Goal: Task Accomplishment & Management: Use online tool/utility

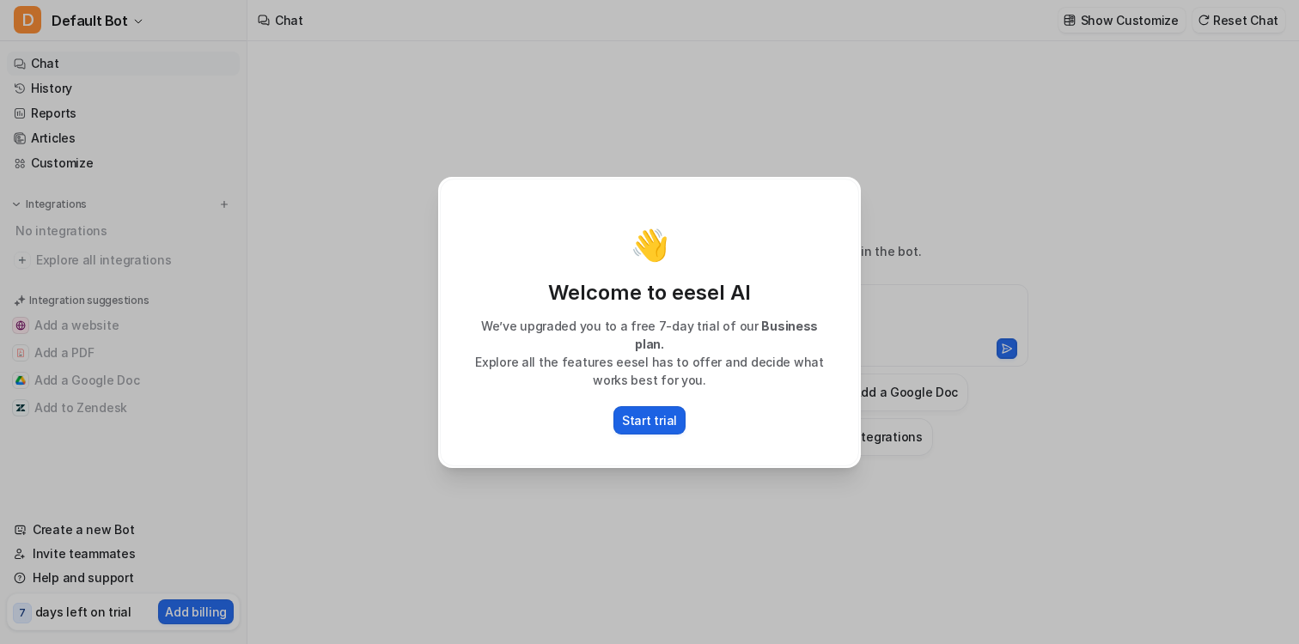
type textarea "**********"
click at [661, 411] on p "Start trial" at bounding box center [649, 420] width 55 height 18
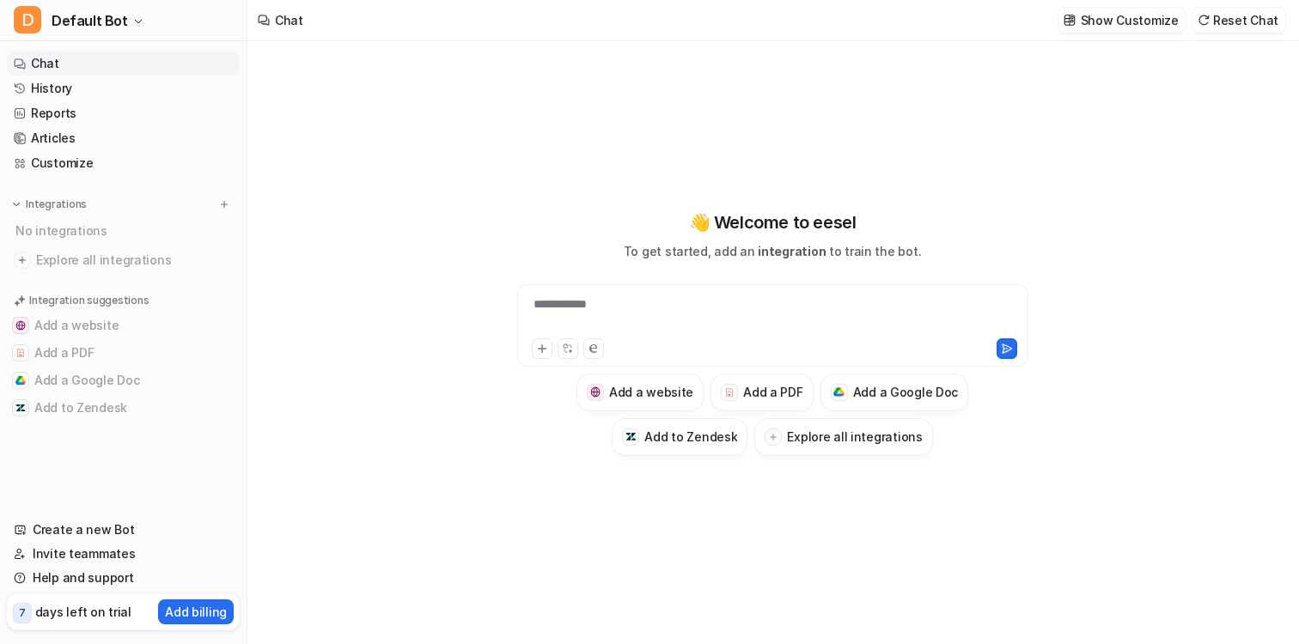
click at [604, 309] on div "**********" at bounding box center [772, 316] width 503 height 40
click at [125, 106] on link "Reports" at bounding box center [123, 113] width 233 height 24
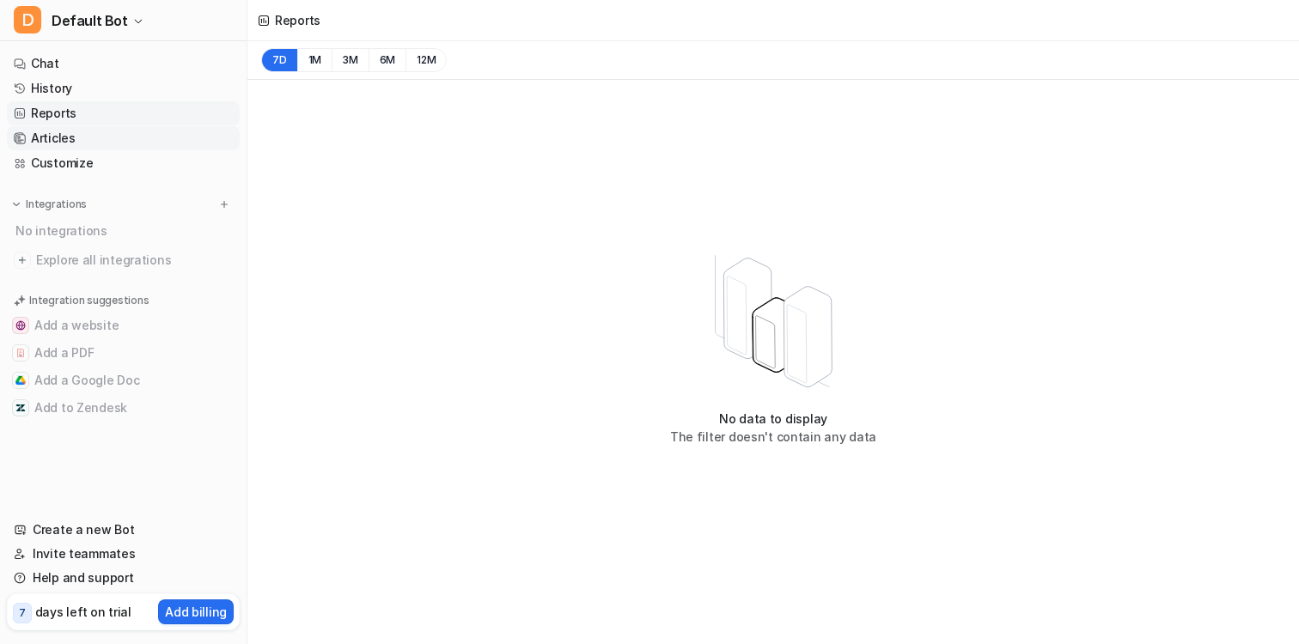
click at [109, 135] on link "Articles" at bounding box center [123, 138] width 233 height 24
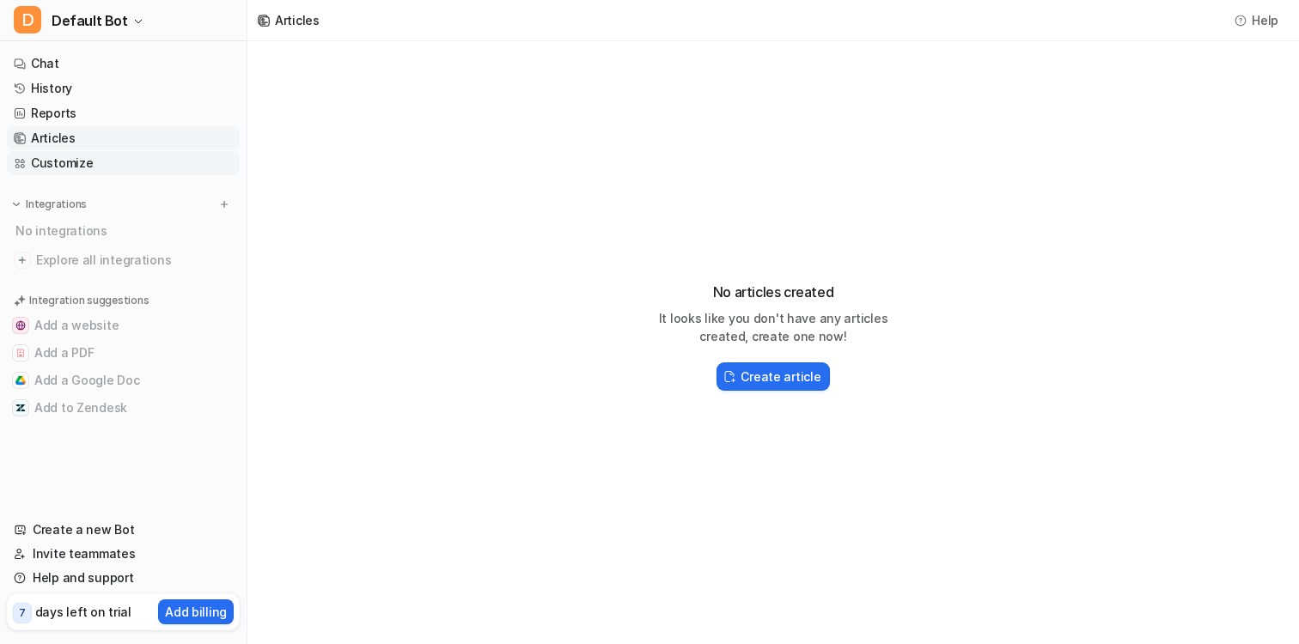
click at [101, 155] on link "Customize" at bounding box center [123, 163] width 233 height 24
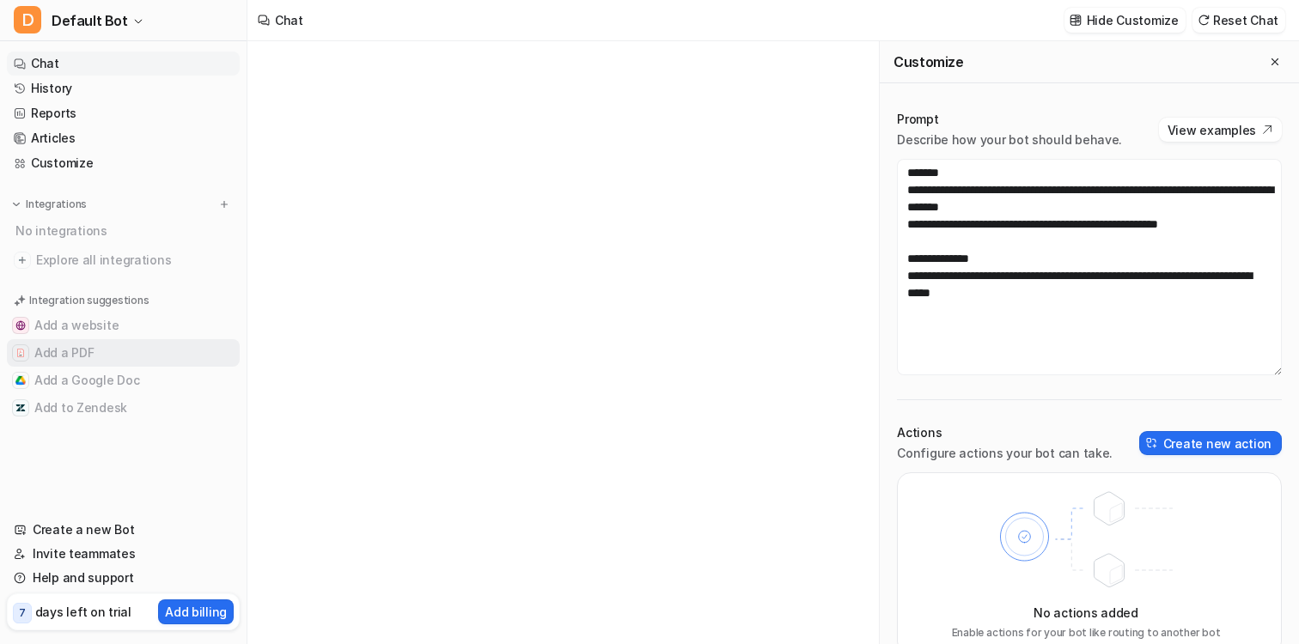
click at [70, 349] on button "Add a PDF" at bounding box center [123, 352] width 233 height 27
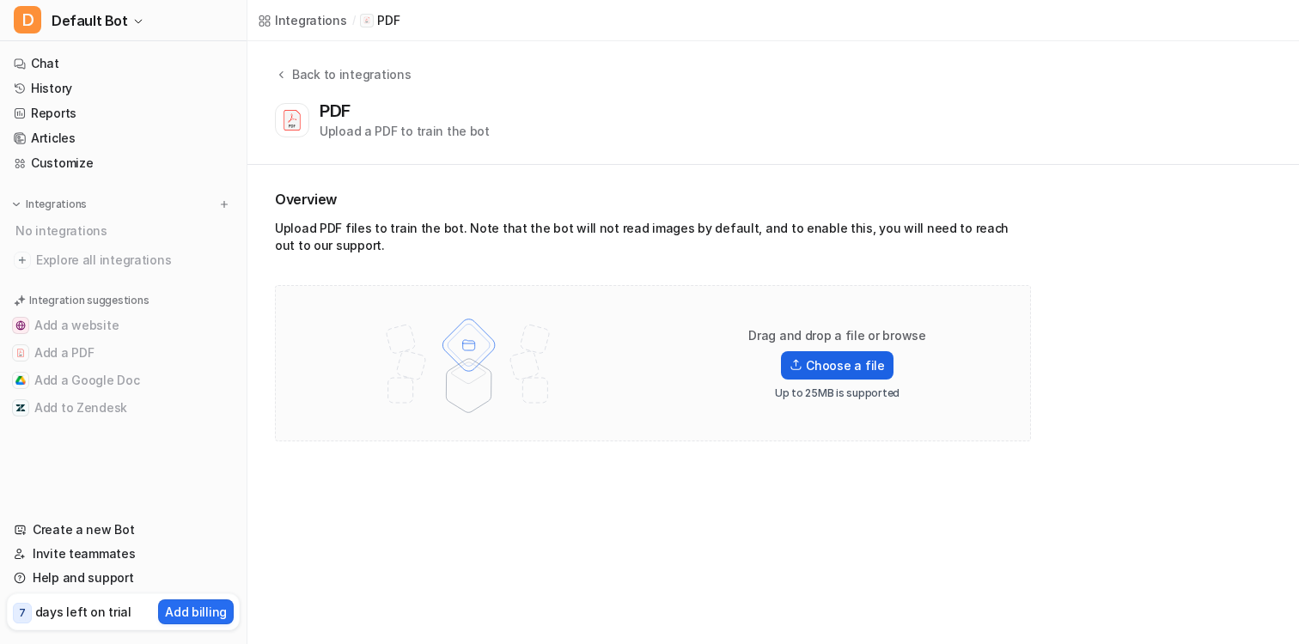
click at [808, 356] on label "Choose a file" at bounding box center [837, 365] width 112 height 28
click at [0, 0] on input "Choose a file" at bounding box center [0, 0] width 0 height 0
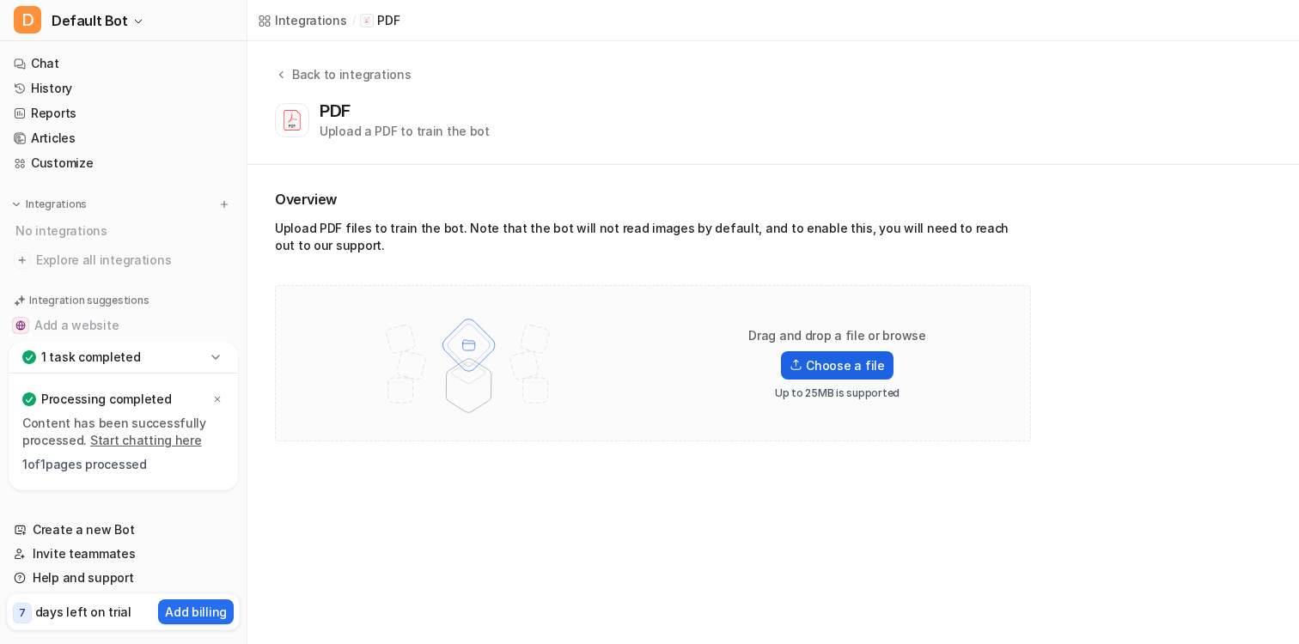
click at [825, 363] on label "Choose a file" at bounding box center [837, 365] width 112 height 28
click at [0, 0] on input "Choose a file" at bounding box center [0, 0] width 0 height 0
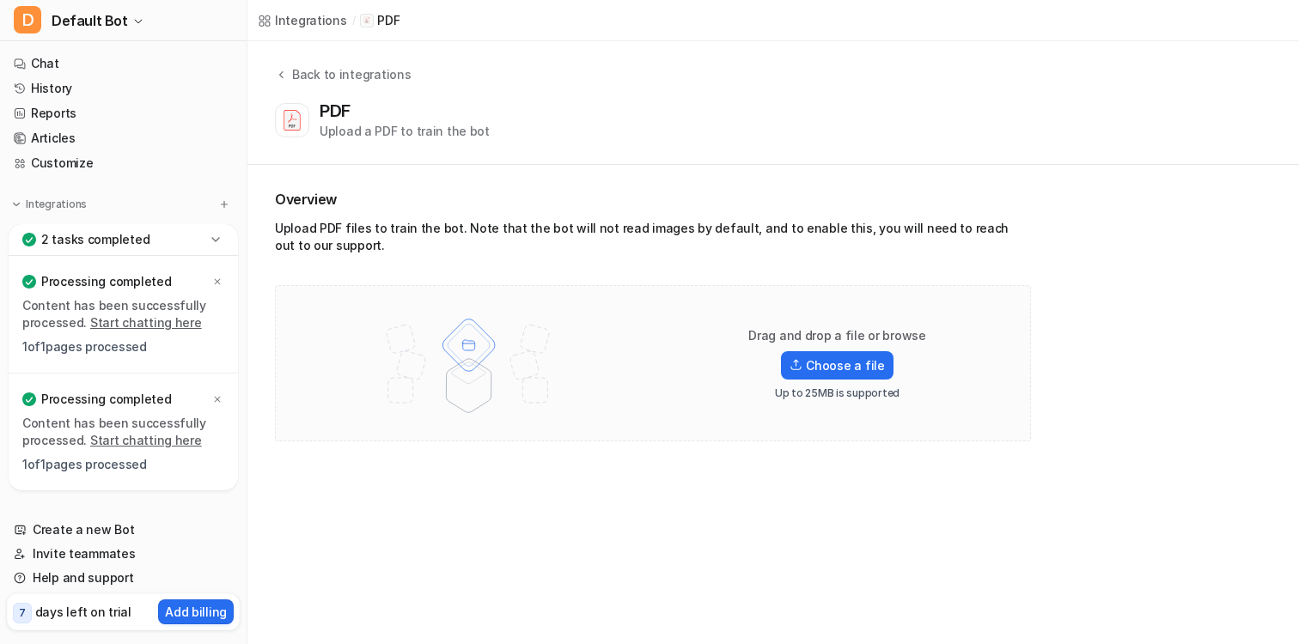
click at [215, 235] on icon at bounding box center [215, 239] width 17 height 17
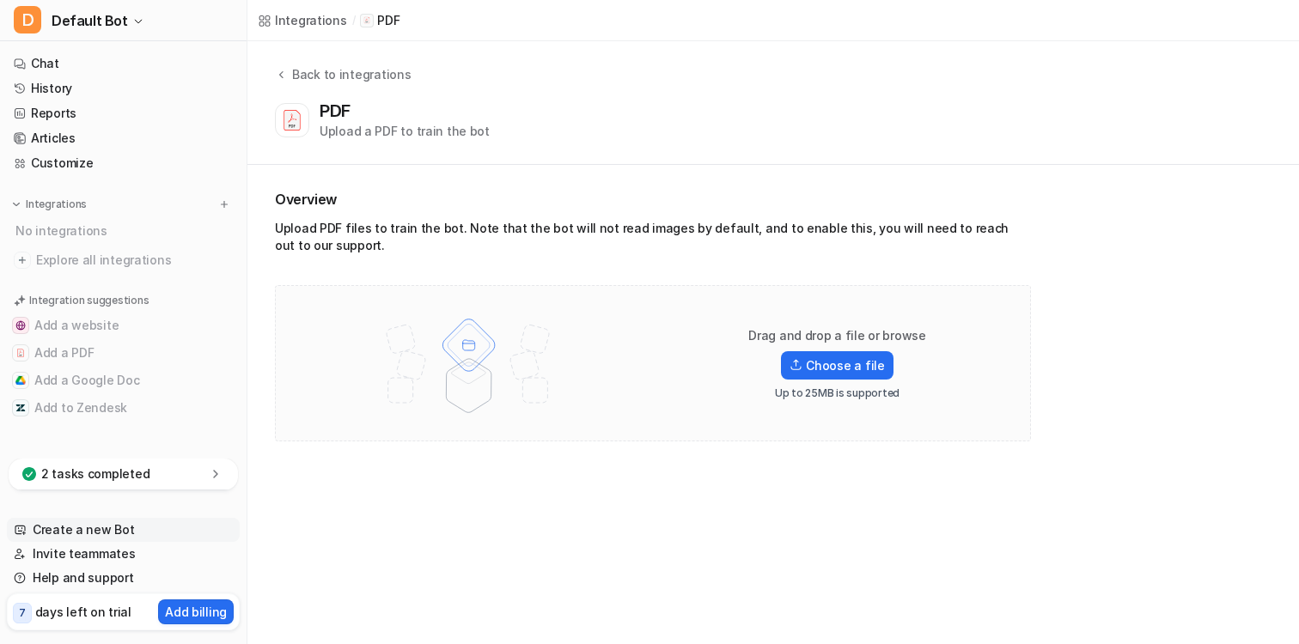
click at [90, 532] on link "Create a new Bot" at bounding box center [123, 530] width 233 height 24
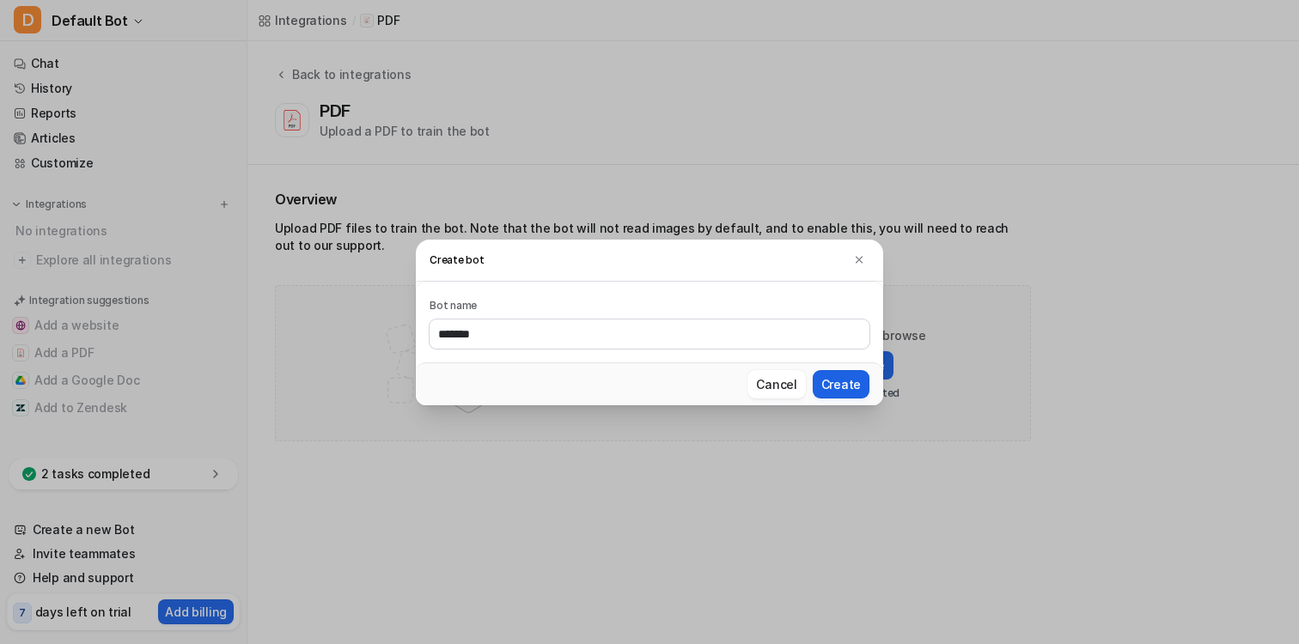
type input "*******"
click at [838, 370] on button "Create" at bounding box center [841, 384] width 57 height 28
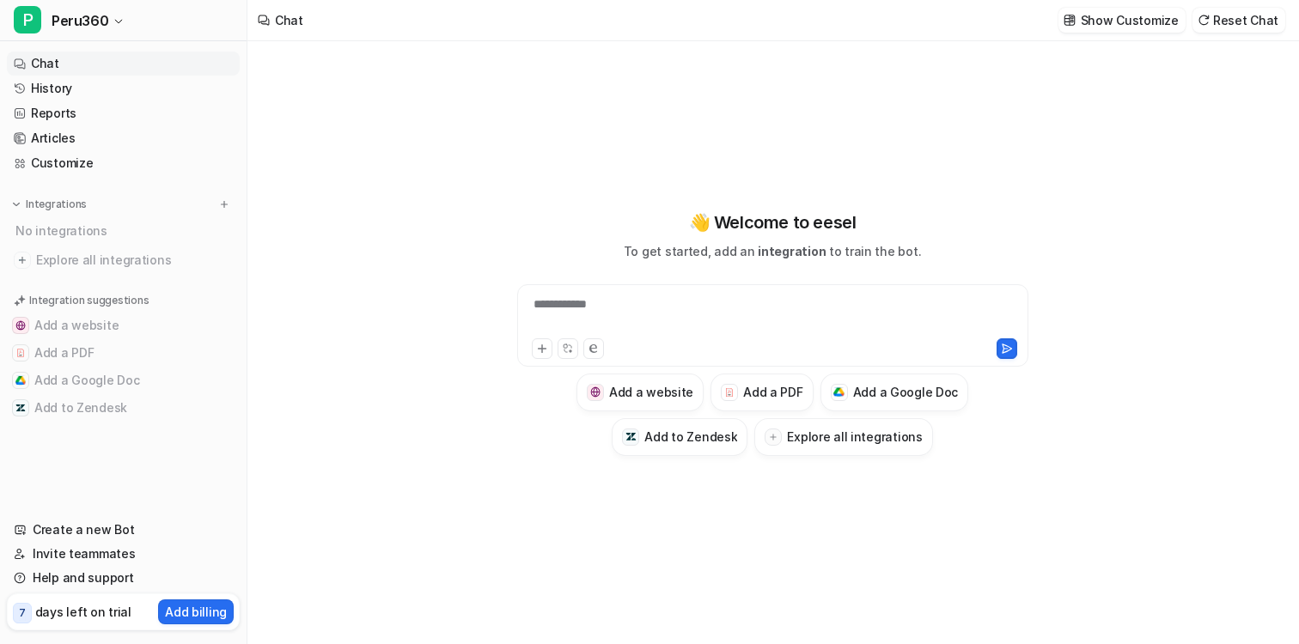
type textarea "**********"
click at [82, 21] on span "Peru360" at bounding box center [80, 21] width 57 height 24
click at [86, 69] on div "D Default Bot" at bounding box center [68, 66] width 88 height 18
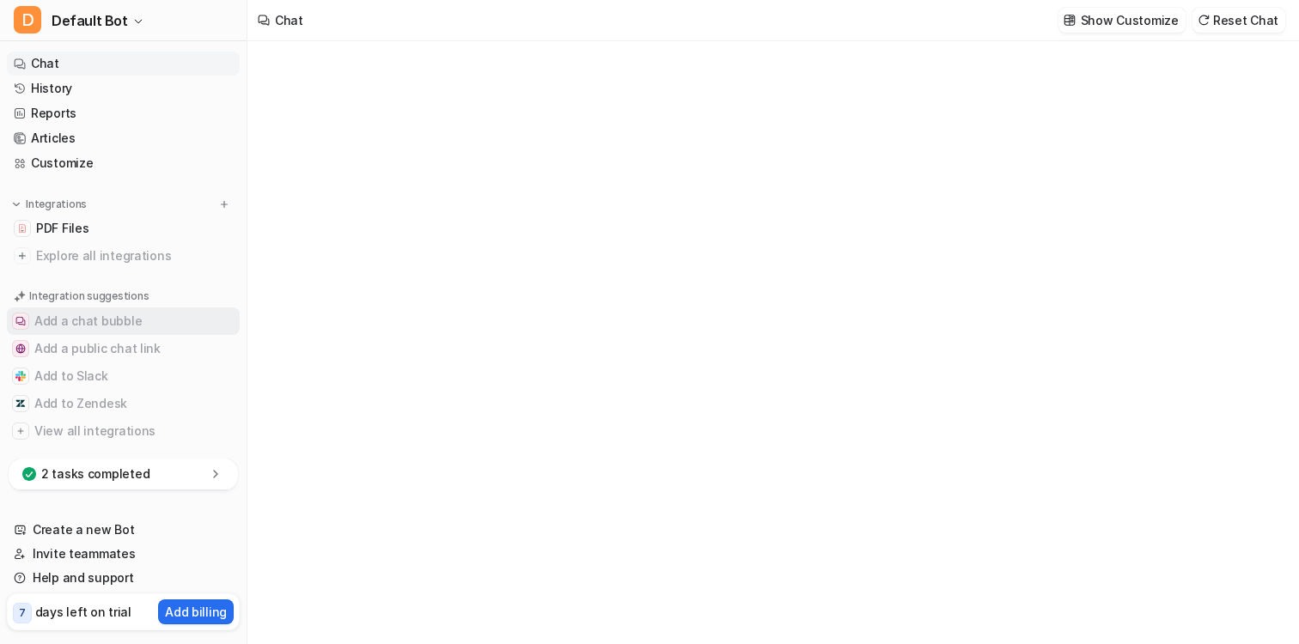
type textarea "**********"
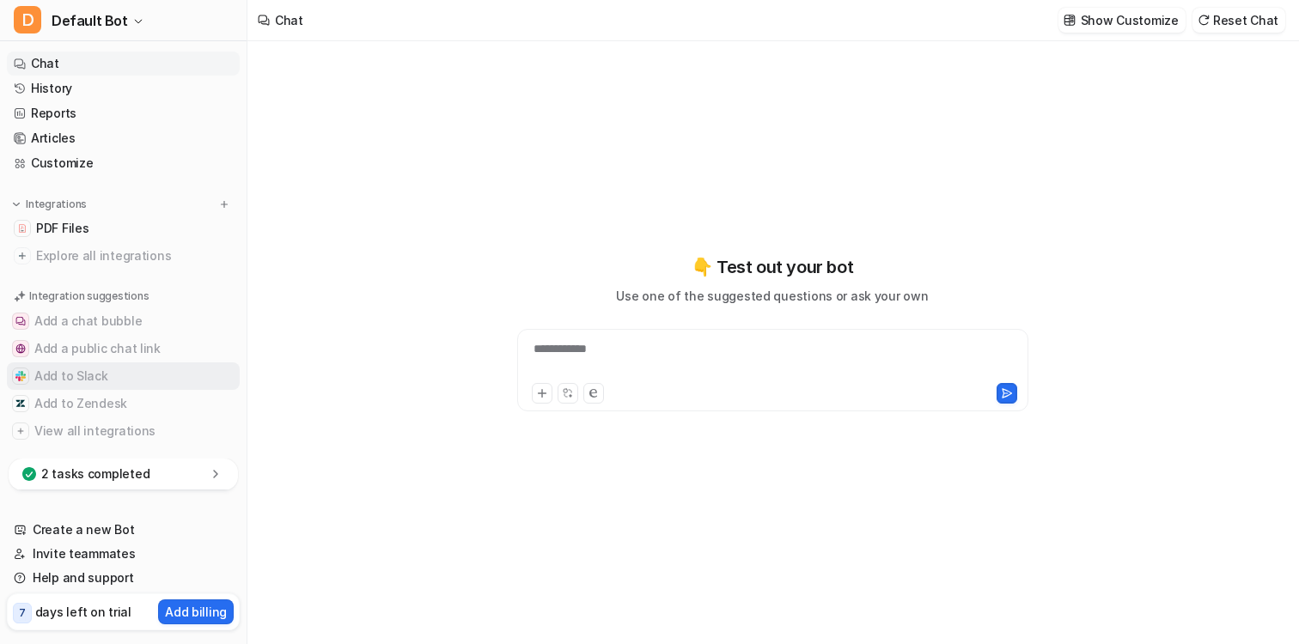
scroll to position [14, 0]
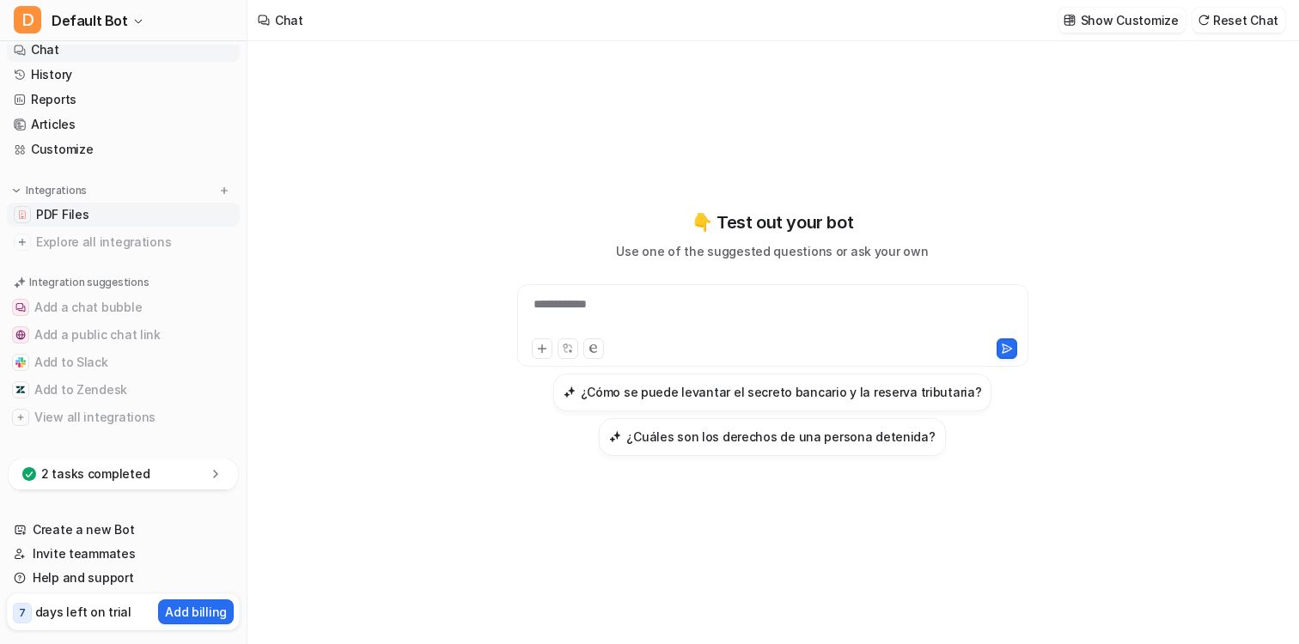
click at [83, 217] on span "PDF Files" at bounding box center [62, 214] width 52 height 17
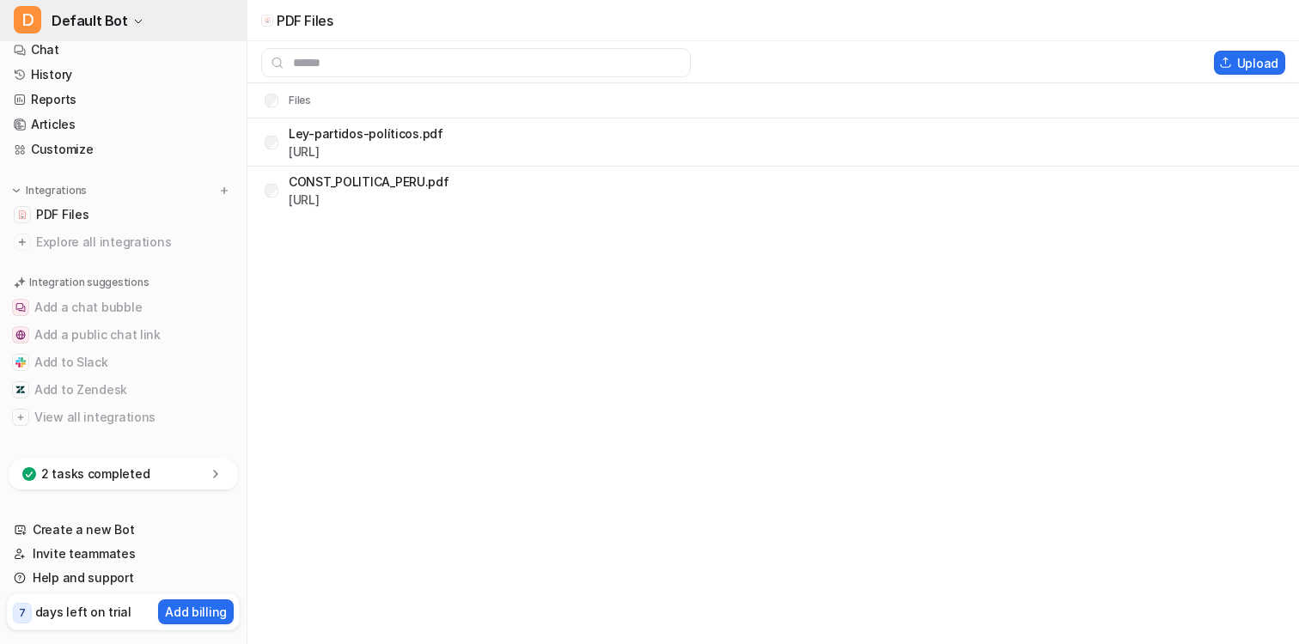
click at [91, 15] on span "Default Bot" at bounding box center [90, 21] width 76 height 24
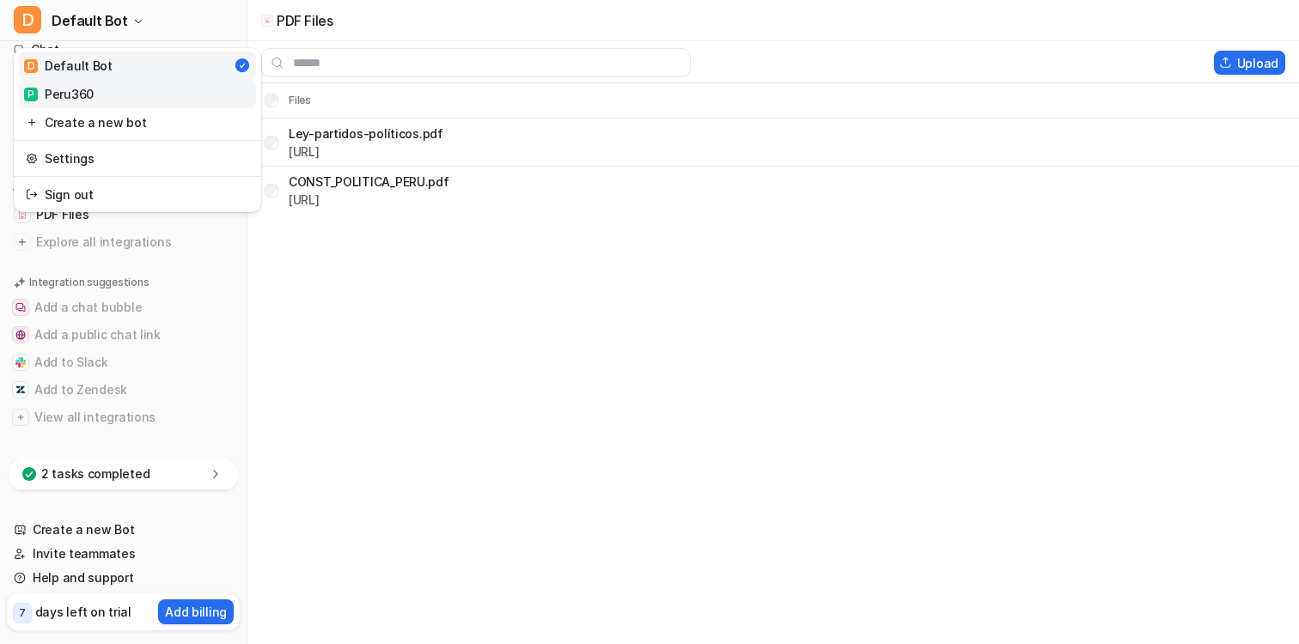
click at [90, 98] on div "P Peru360" at bounding box center [59, 94] width 70 height 18
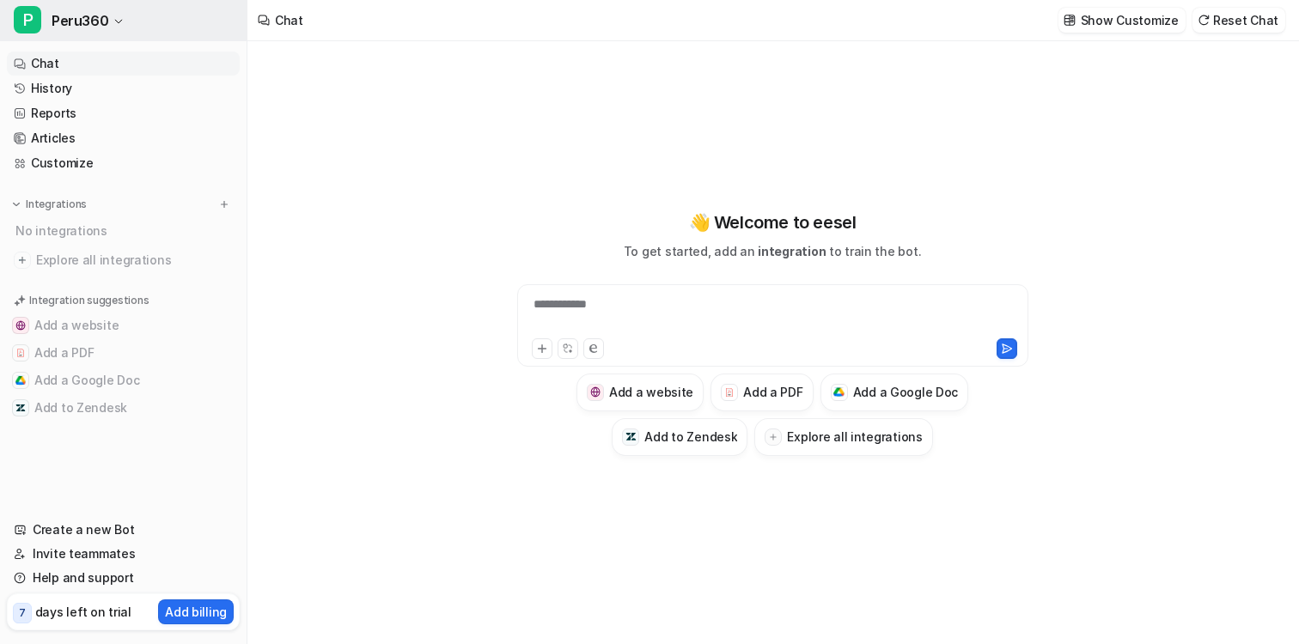
click at [75, 21] on span "Peru360" at bounding box center [80, 21] width 57 height 24
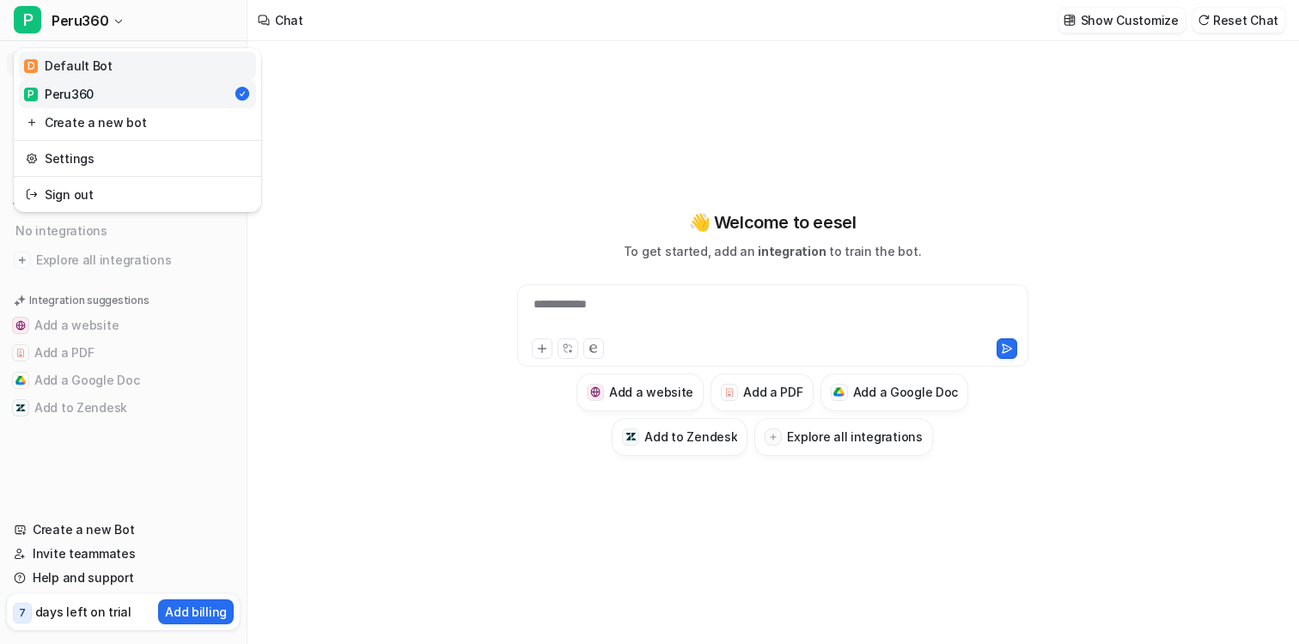
click at [73, 64] on div "D Default Bot" at bounding box center [68, 66] width 88 height 18
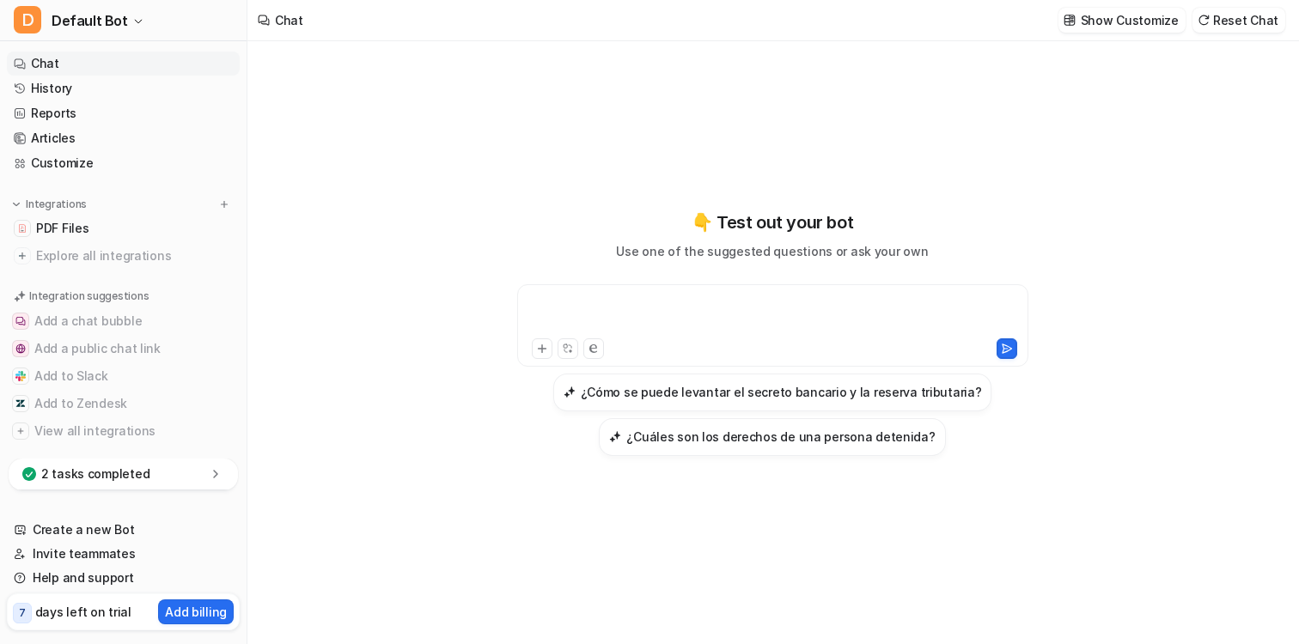
click at [544, 302] on div at bounding box center [772, 316] width 503 height 40
click at [113, 226] on link "PDF Files" at bounding box center [123, 228] width 233 height 24
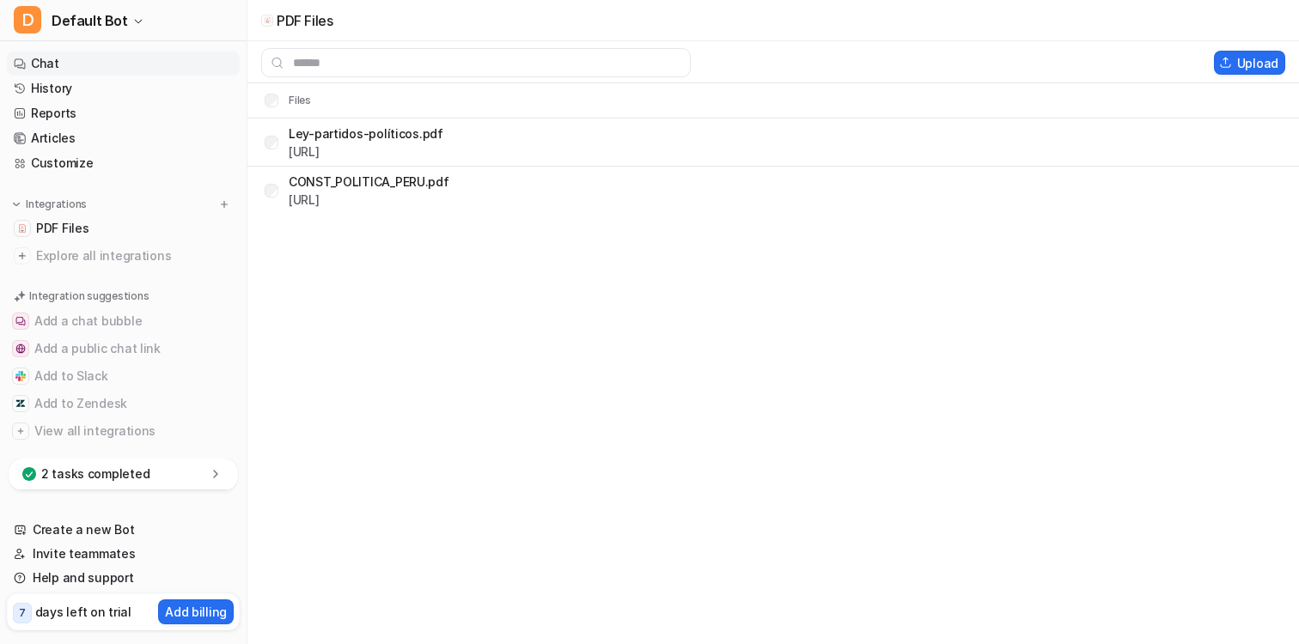
click at [76, 59] on link "Chat" at bounding box center [123, 64] width 233 height 24
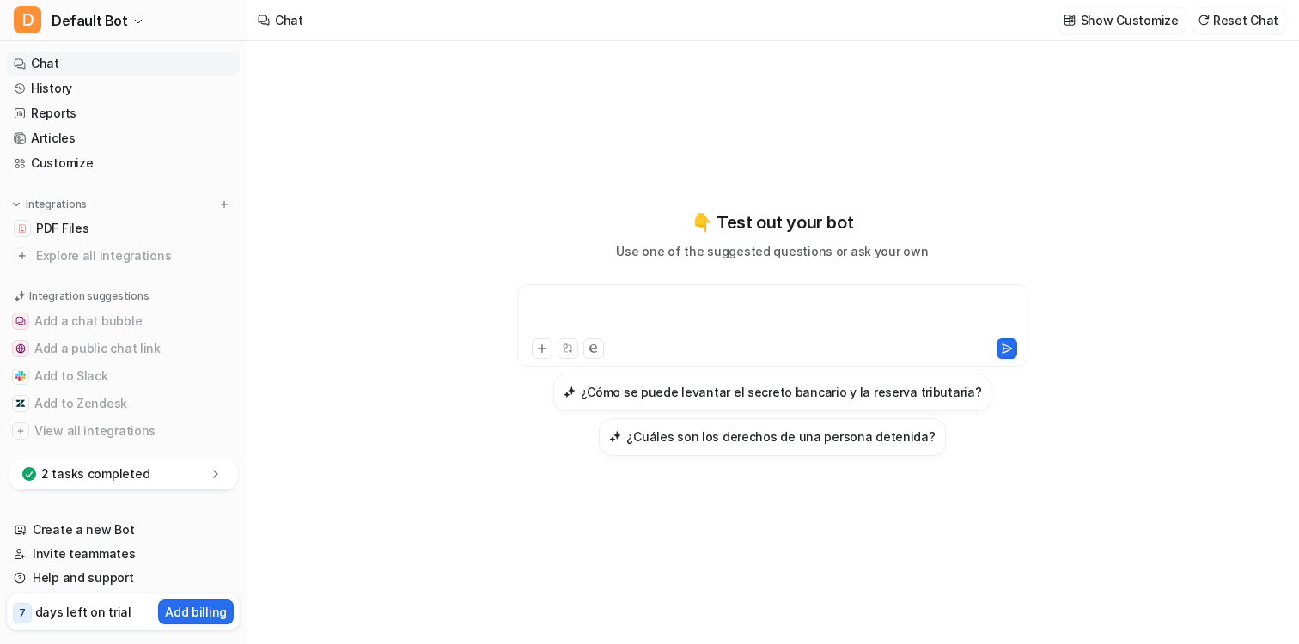
click at [619, 308] on div at bounding box center [772, 316] width 503 height 40
click at [91, 237] on link "PDF Files" at bounding box center [123, 228] width 233 height 24
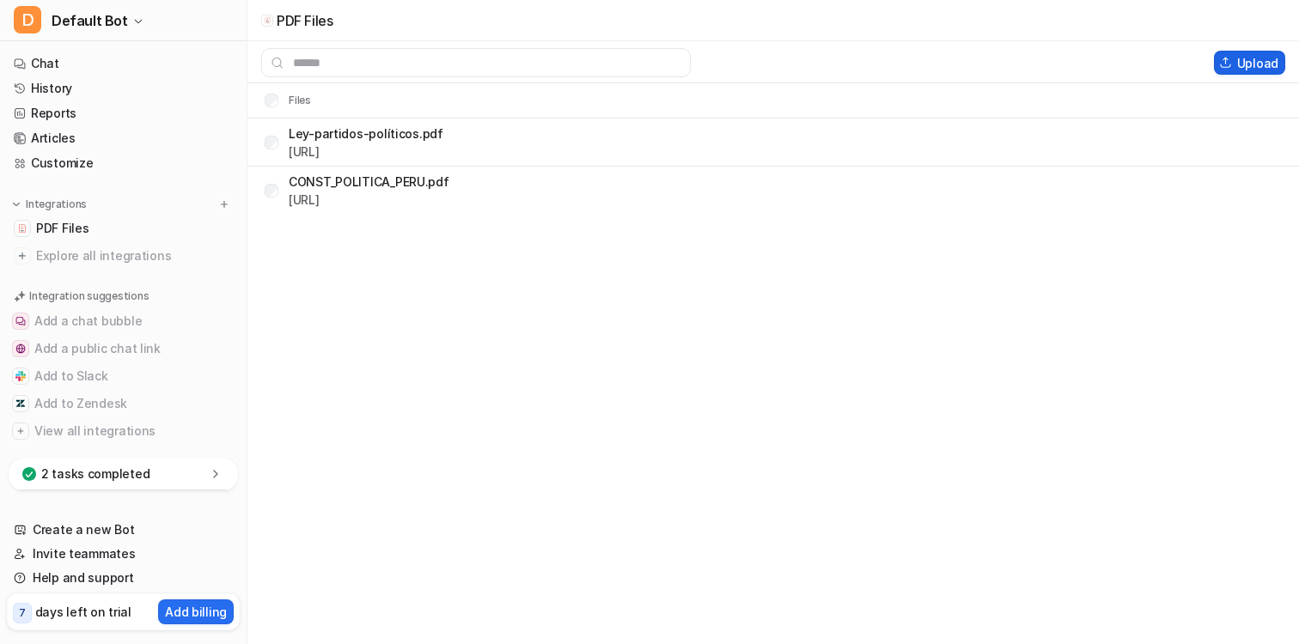
click at [1238, 61] on button "Upload" at bounding box center [1249, 63] width 71 height 24
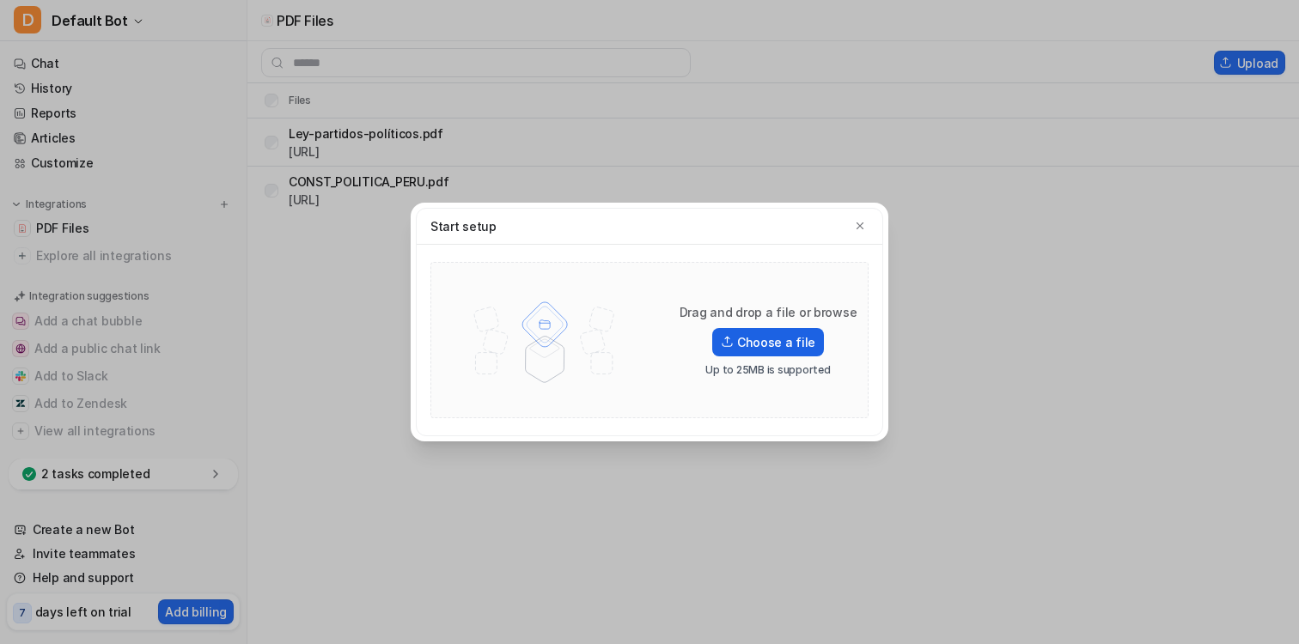
click at [796, 338] on label "Choose a file" at bounding box center [768, 342] width 112 height 28
click at [0, 0] on input "Choose a file" at bounding box center [0, 0] width 0 height 0
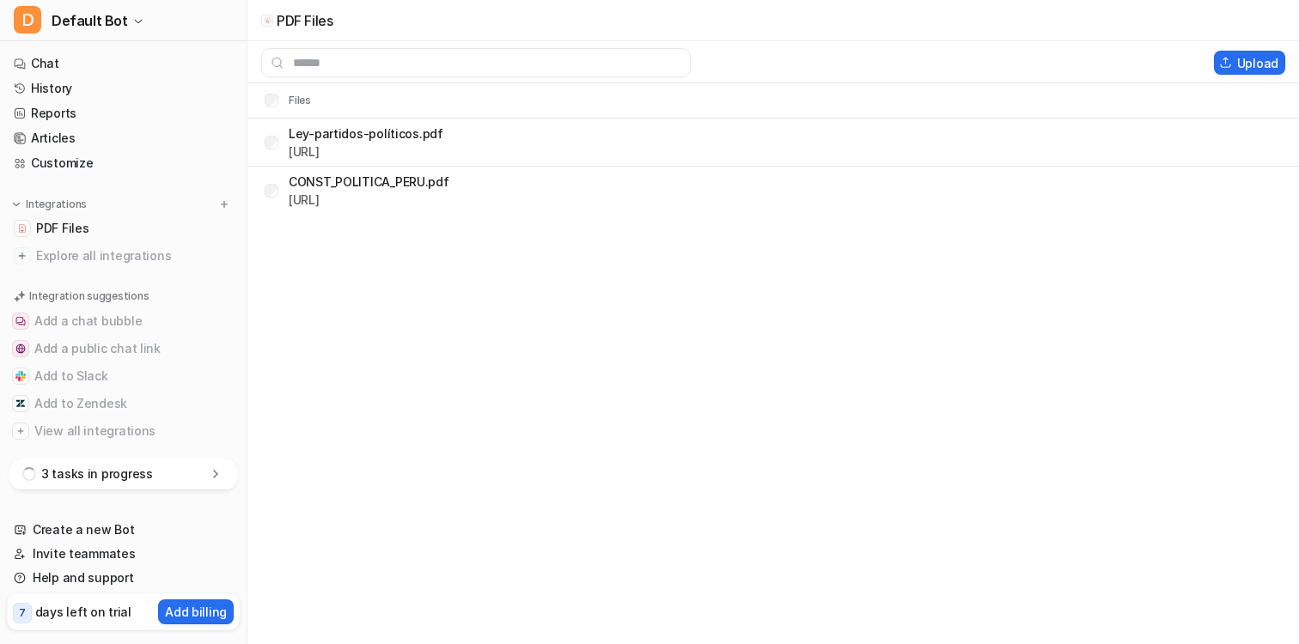
click at [216, 473] on icon at bounding box center [215, 474] width 4 height 8
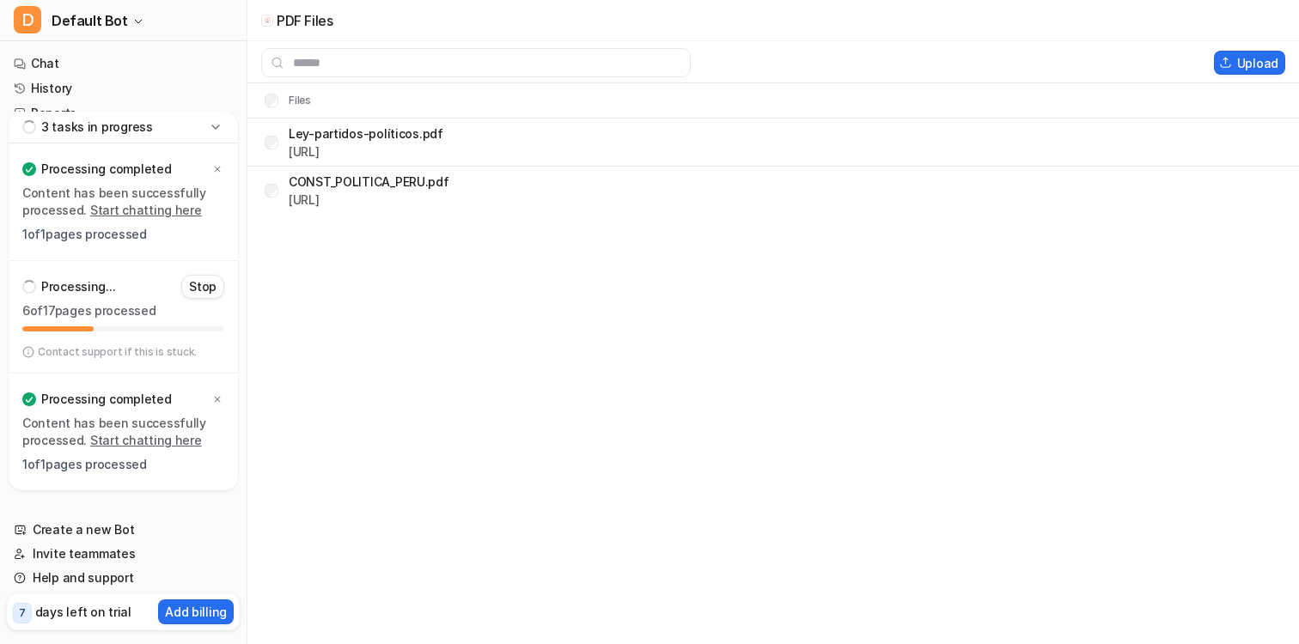
click at [111, 326] on div at bounding box center [123, 328] width 202 height 5
click at [94, 289] on p "Processing..." at bounding box center [78, 286] width 74 height 17
click at [125, 216] on link "Start chatting here" at bounding box center [146, 210] width 112 height 15
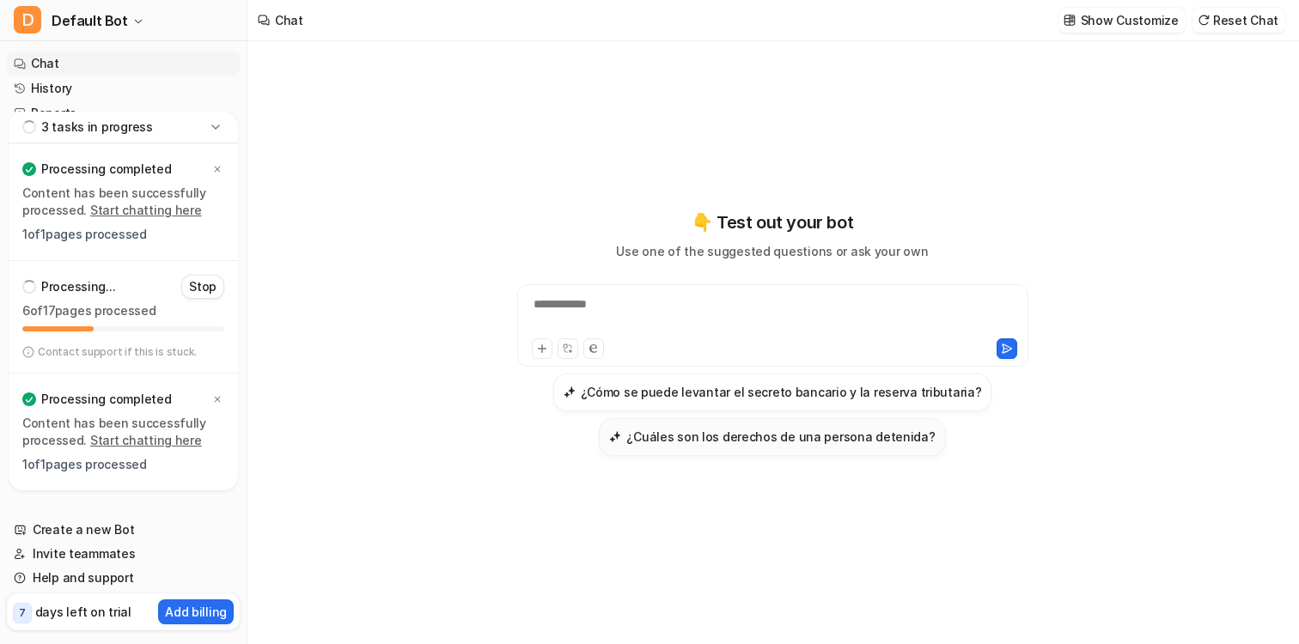
click at [718, 446] on button "¿Cuáles son los derechos de una persona detenida?" at bounding box center [772, 437] width 346 height 38
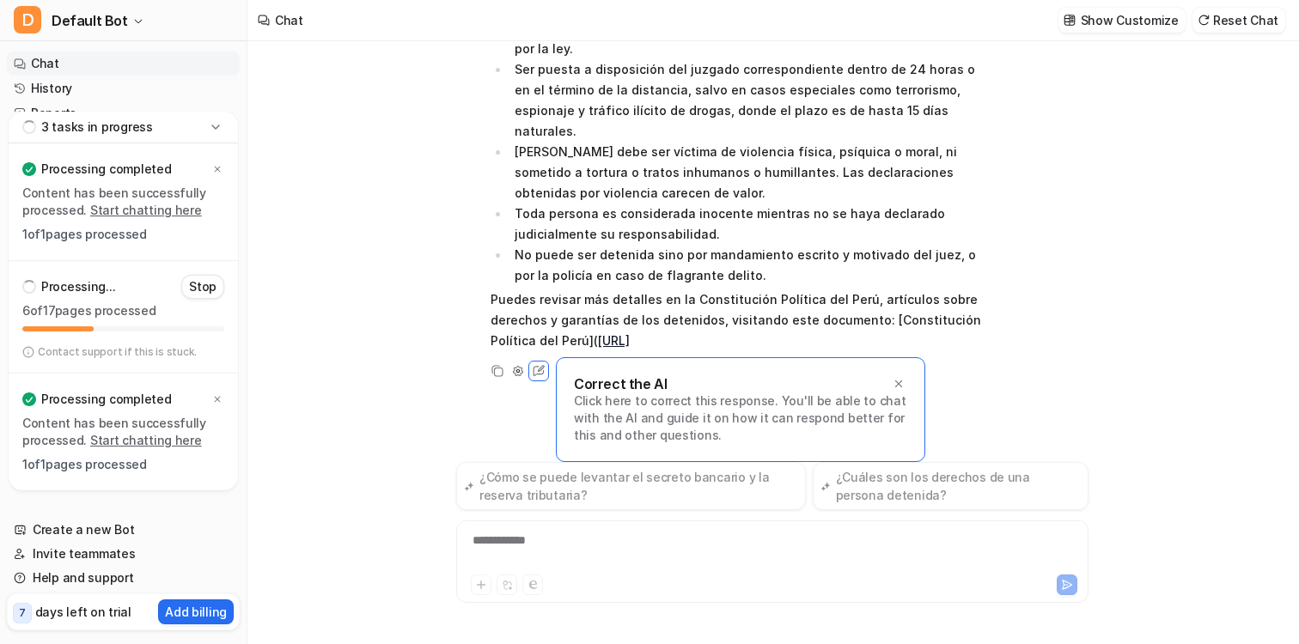
scroll to position [209, 0]
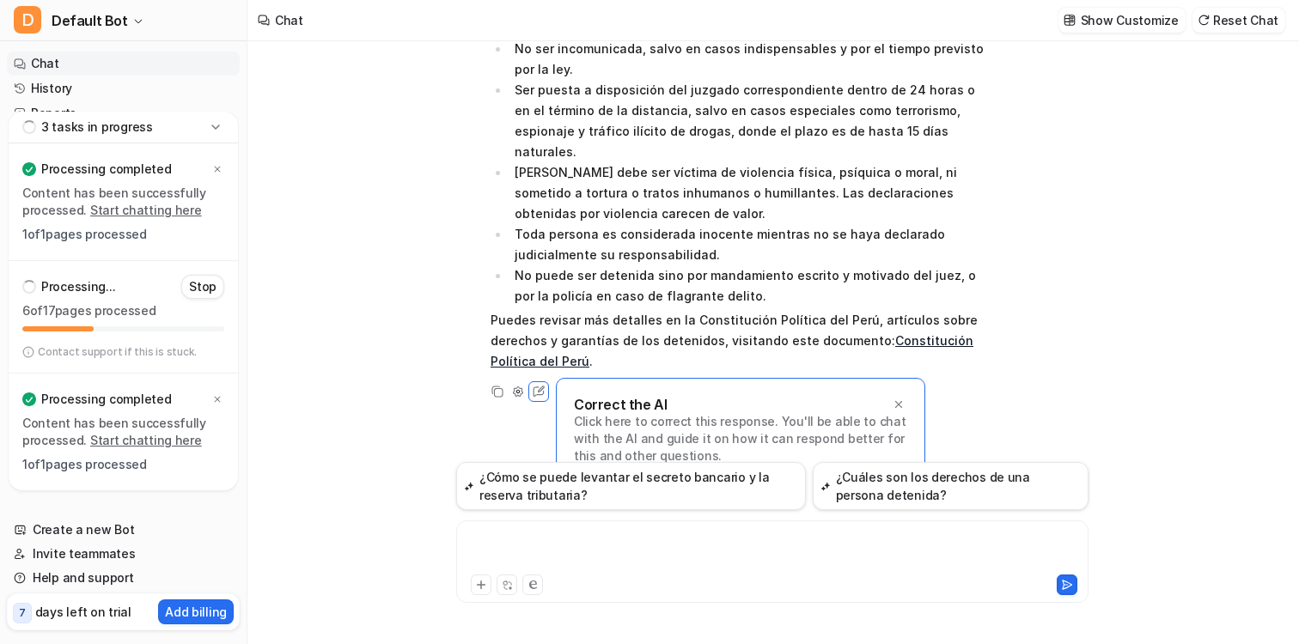
click at [573, 534] on div at bounding box center [772, 552] width 624 height 40
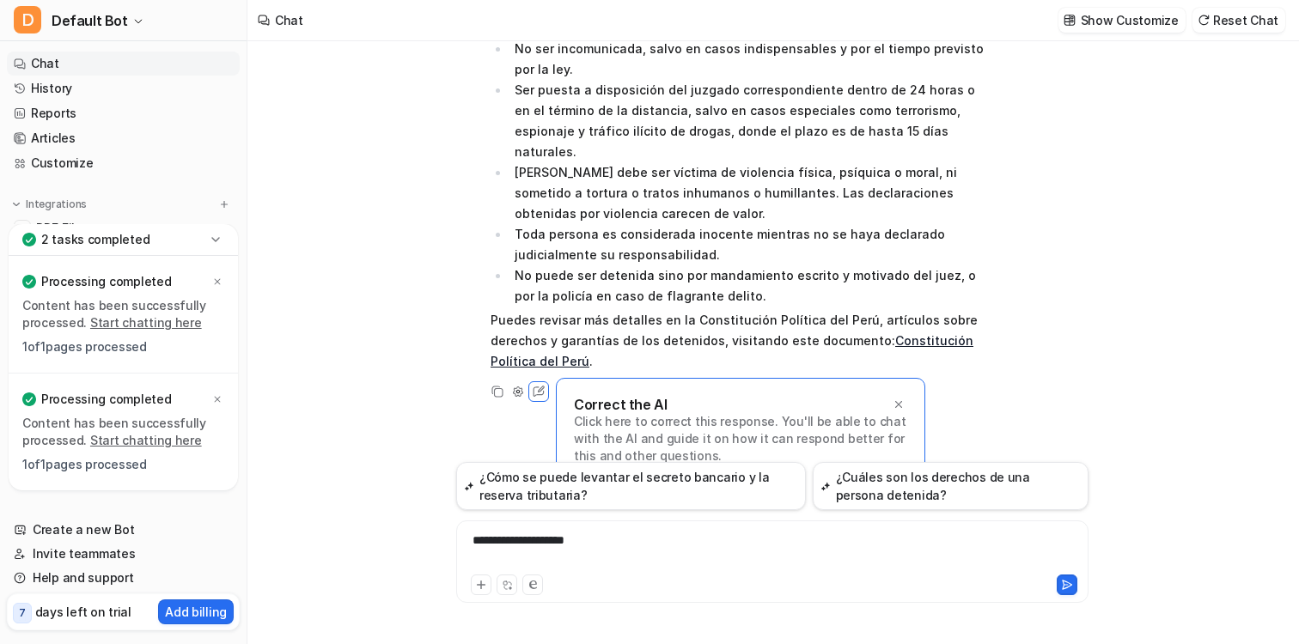
click at [216, 235] on icon at bounding box center [215, 239] width 17 height 17
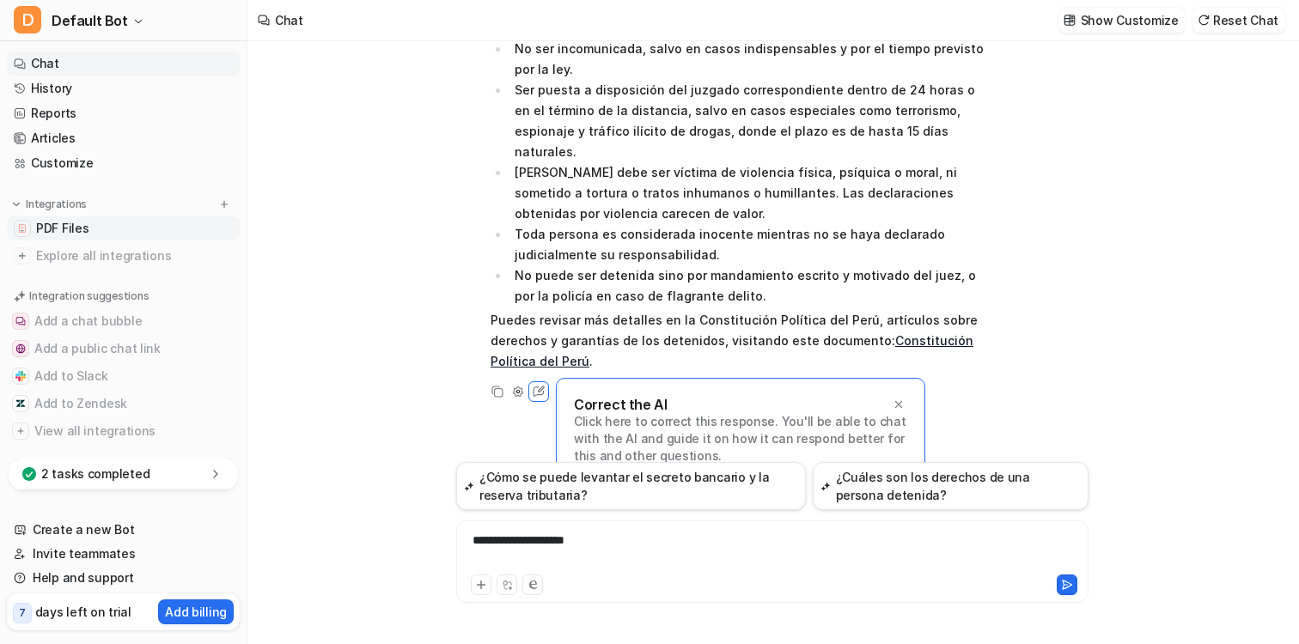
click at [149, 224] on link "PDF Files" at bounding box center [123, 228] width 233 height 24
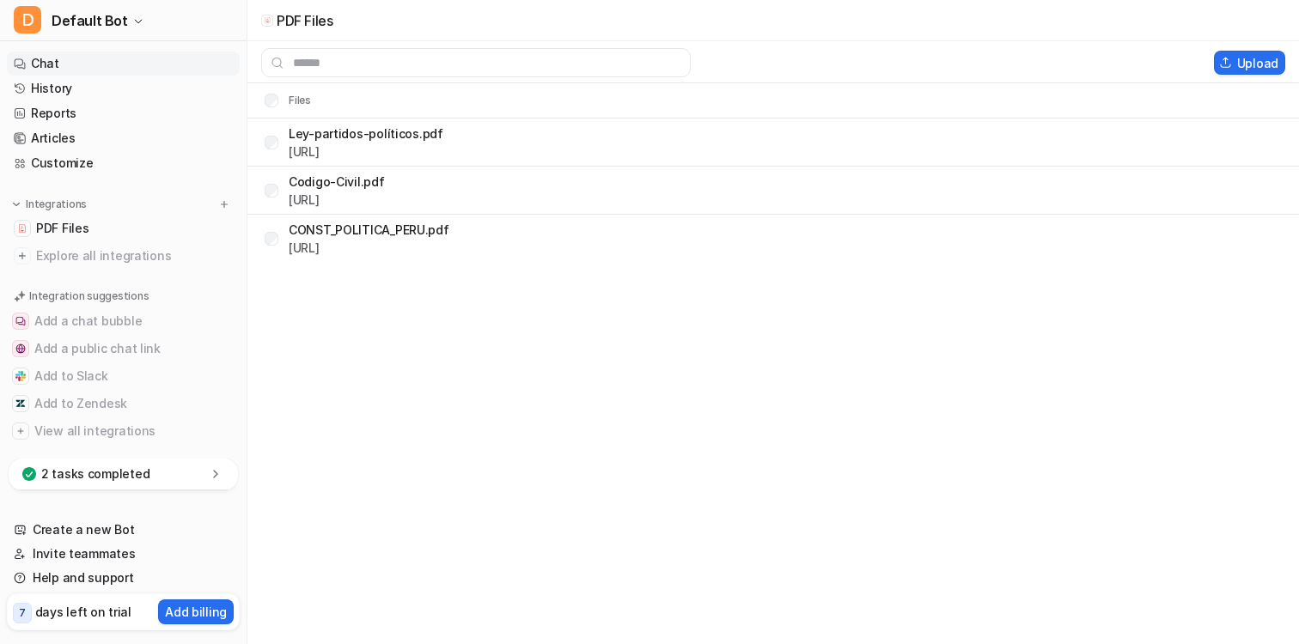
click at [98, 70] on link "Chat" at bounding box center [123, 64] width 233 height 24
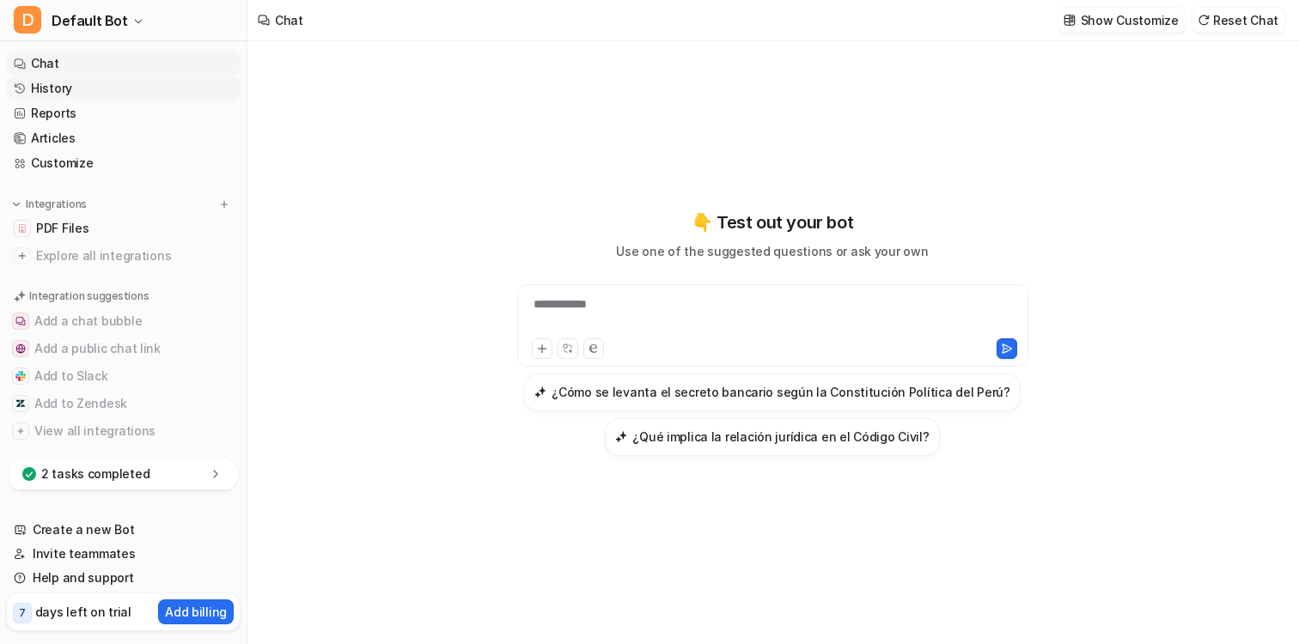
click at [91, 83] on link "History" at bounding box center [123, 88] width 233 height 24
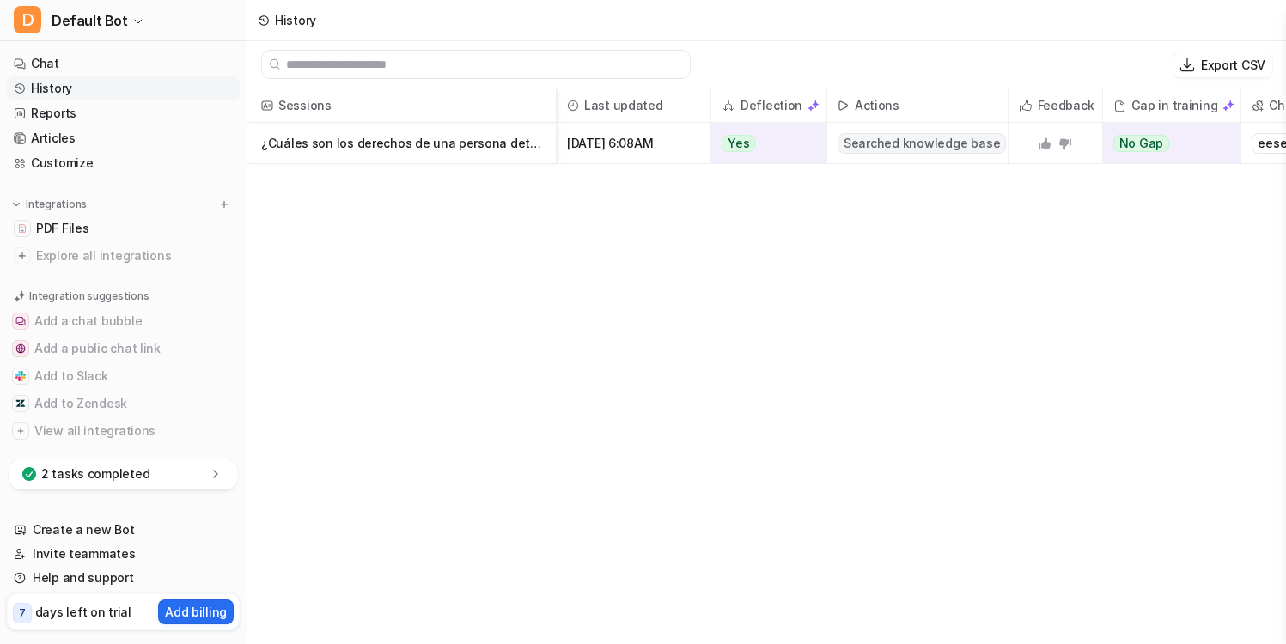
click at [453, 134] on p "¿Cuáles son los derechos de una persona detenida?" at bounding box center [401, 143] width 281 height 41
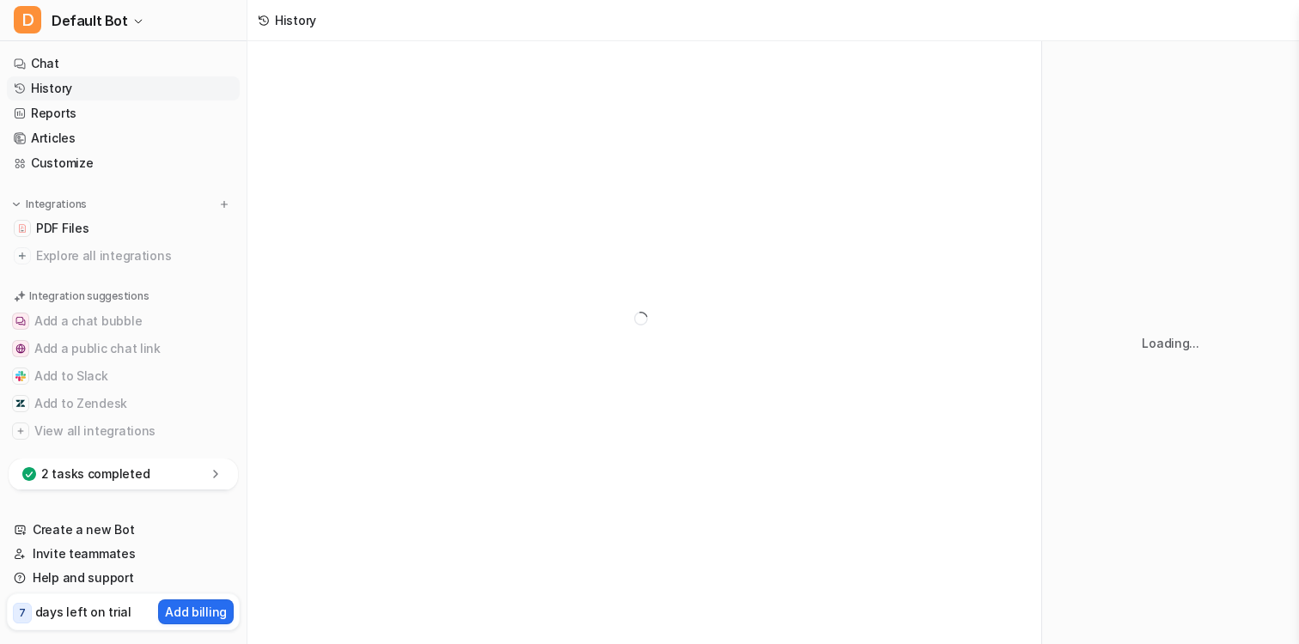
click at [451, 138] on div at bounding box center [644, 318] width 794 height 555
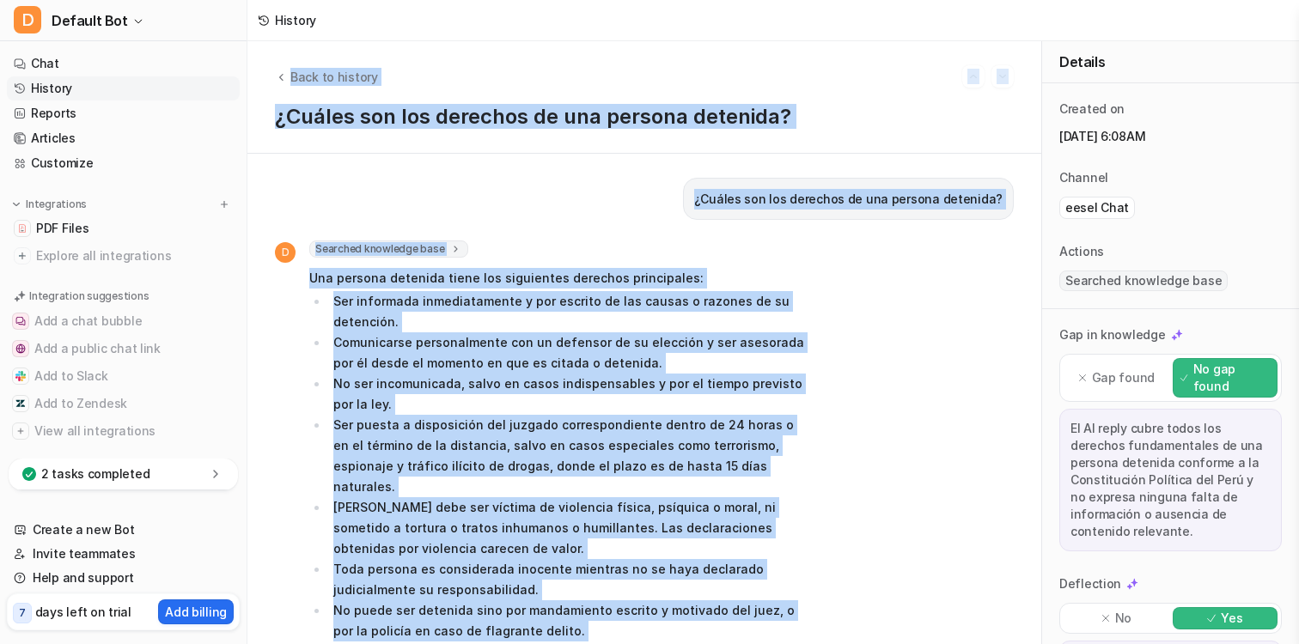
scroll to position [101, 0]
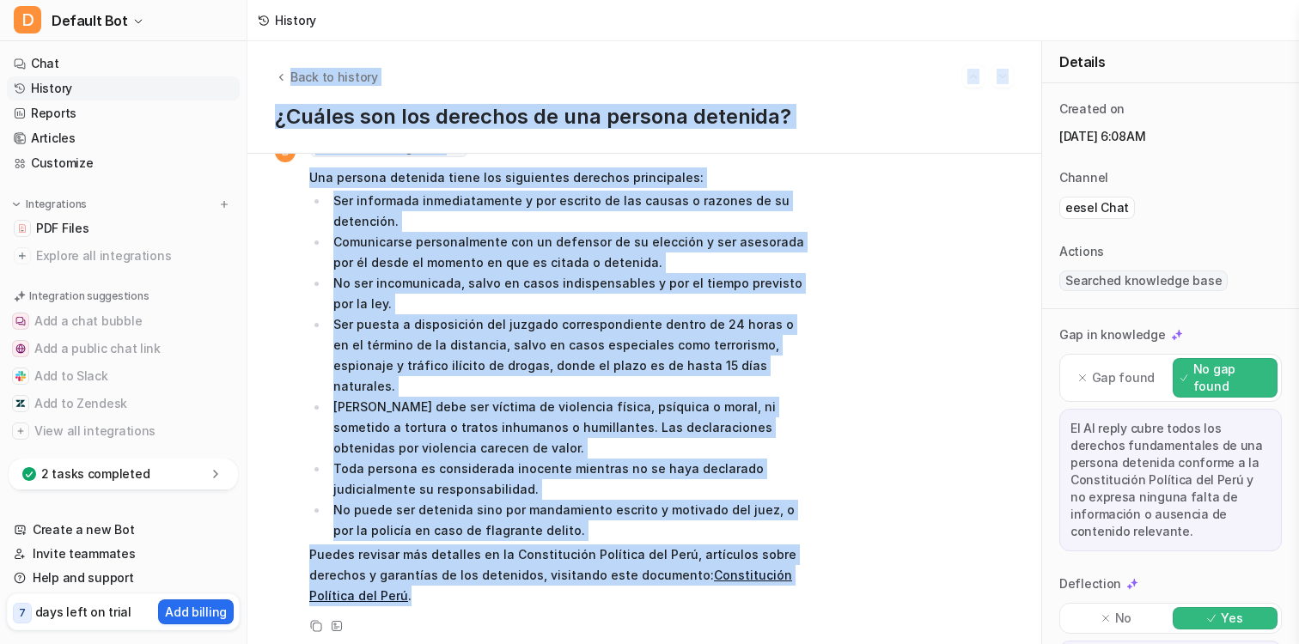
click at [822, 319] on div "D Searched knowledge base search_queries : [ "derechos de una persona detenida"…" at bounding box center [644, 388] width 739 height 497
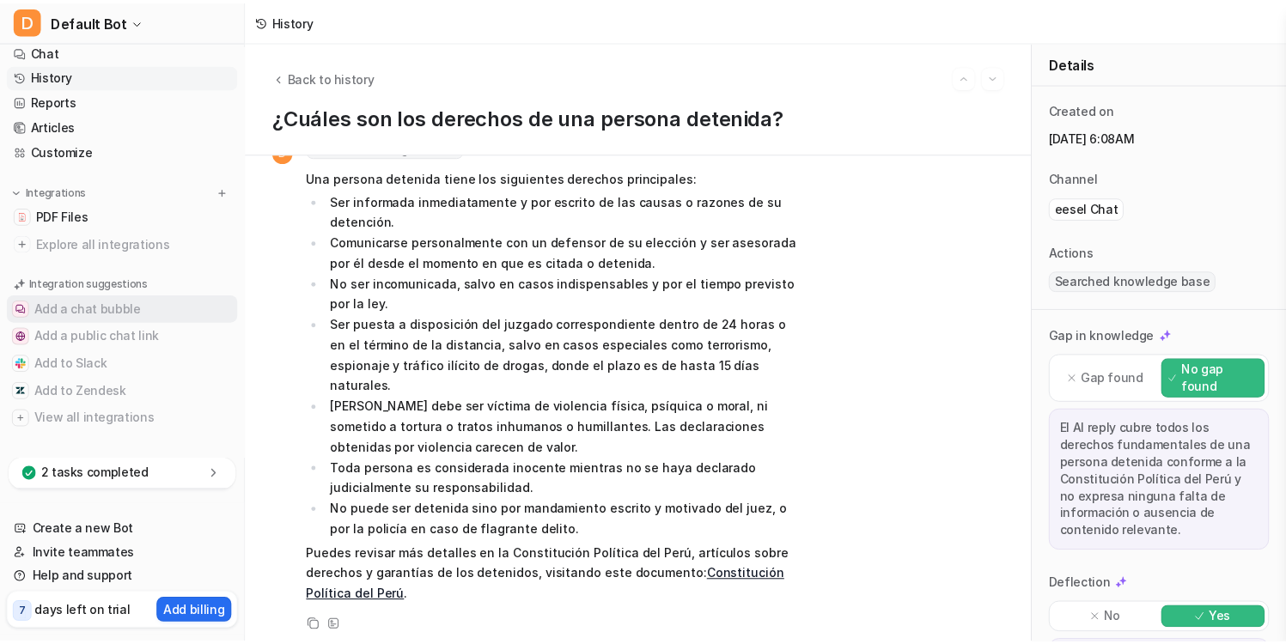
scroll to position [14, 0]
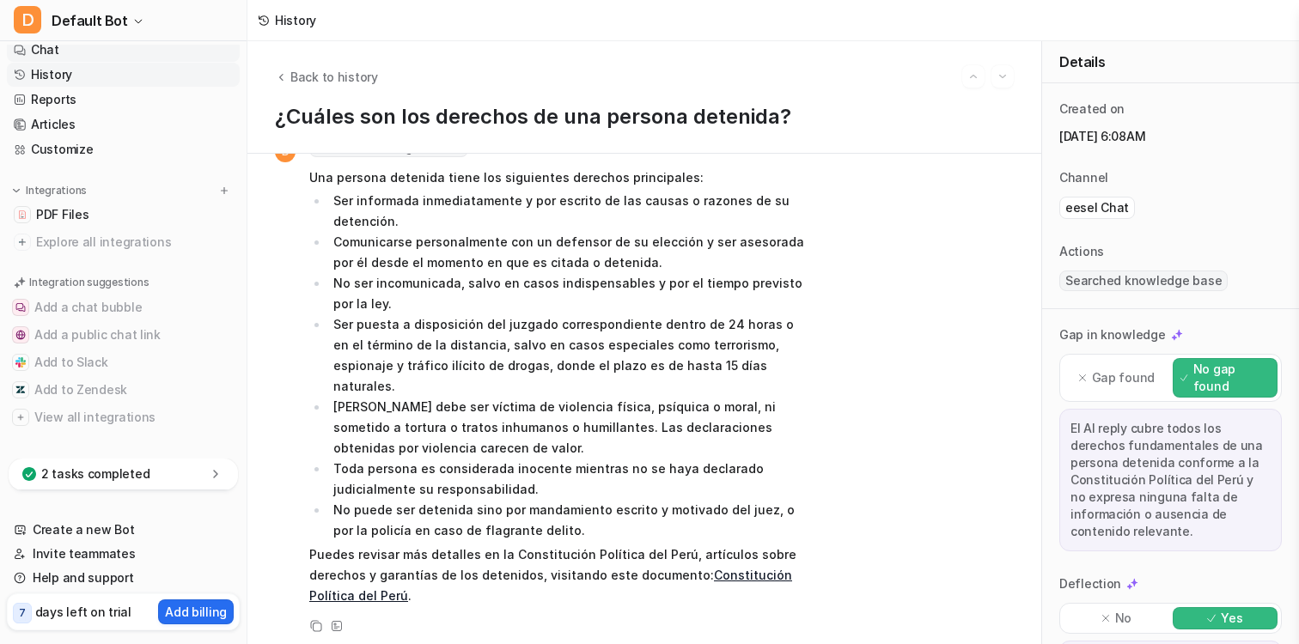
click at [91, 48] on link "Chat" at bounding box center [123, 50] width 233 height 24
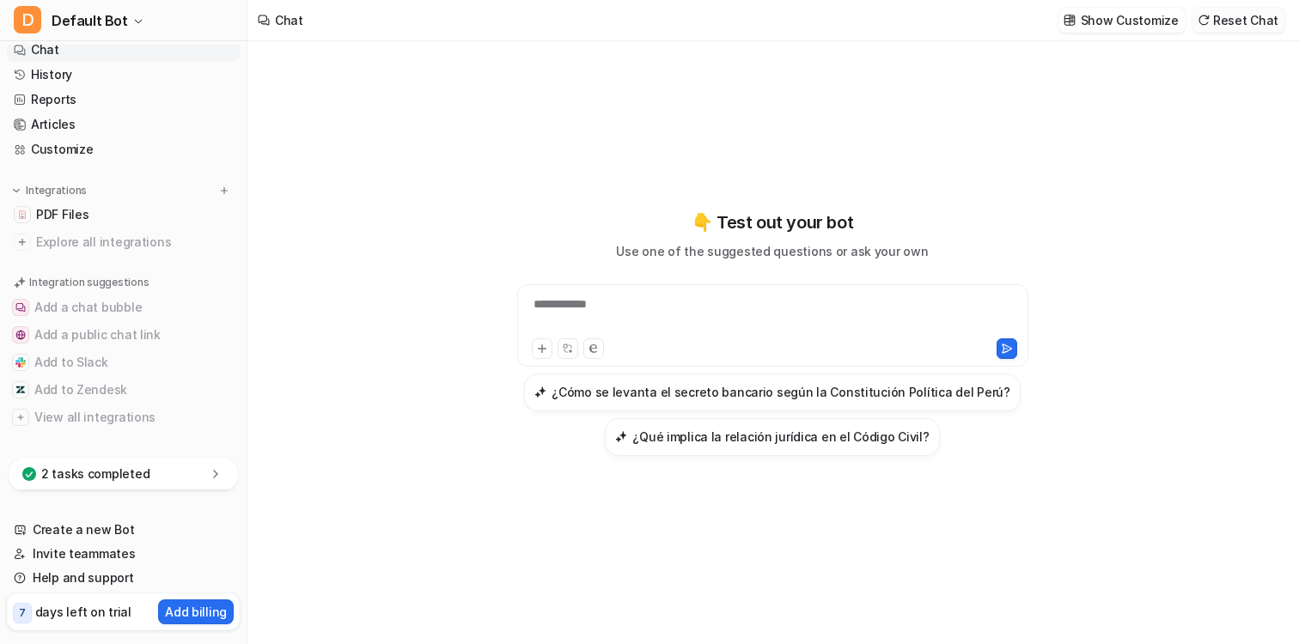
click at [1231, 32] on button "Reset Chat" at bounding box center [1238, 20] width 93 height 25
click at [858, 308] on div at bounding box center [772, 316] width 503 height 40
click at [543, 346] on icon at bounding box center [542, 349] width 12 height 12
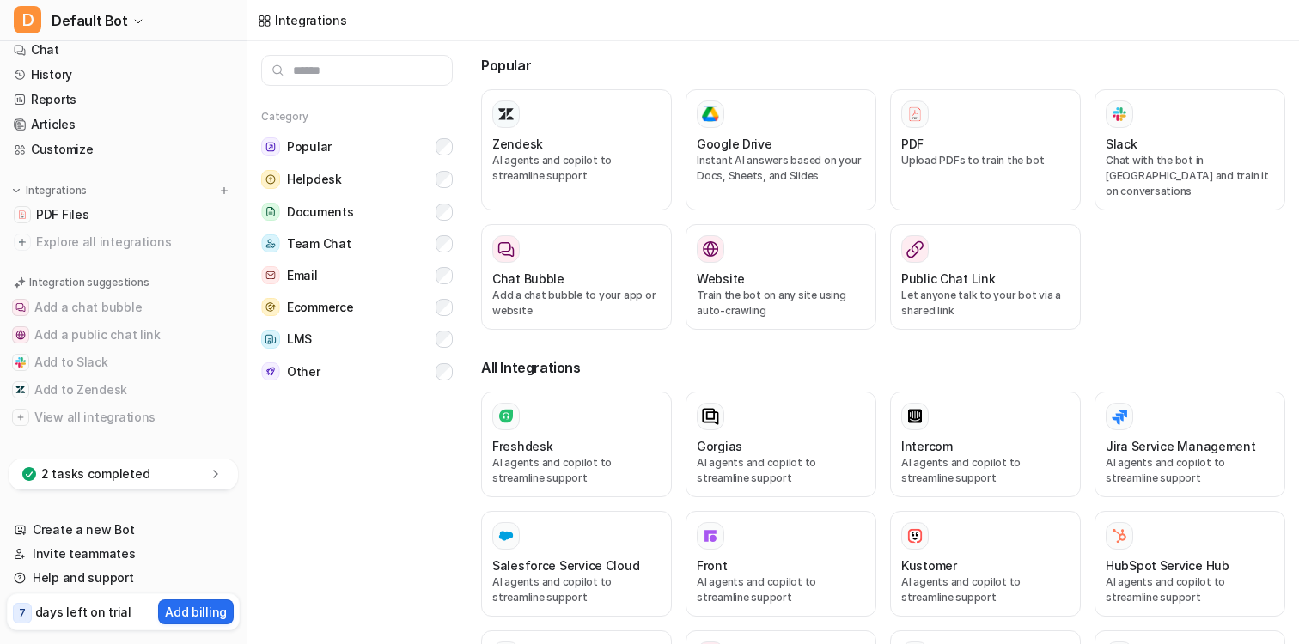
click at [641, 311] on button "Chat Bubble Add a chat bubble to your app or website" at bounding box center [576, 277] width 191 height 106
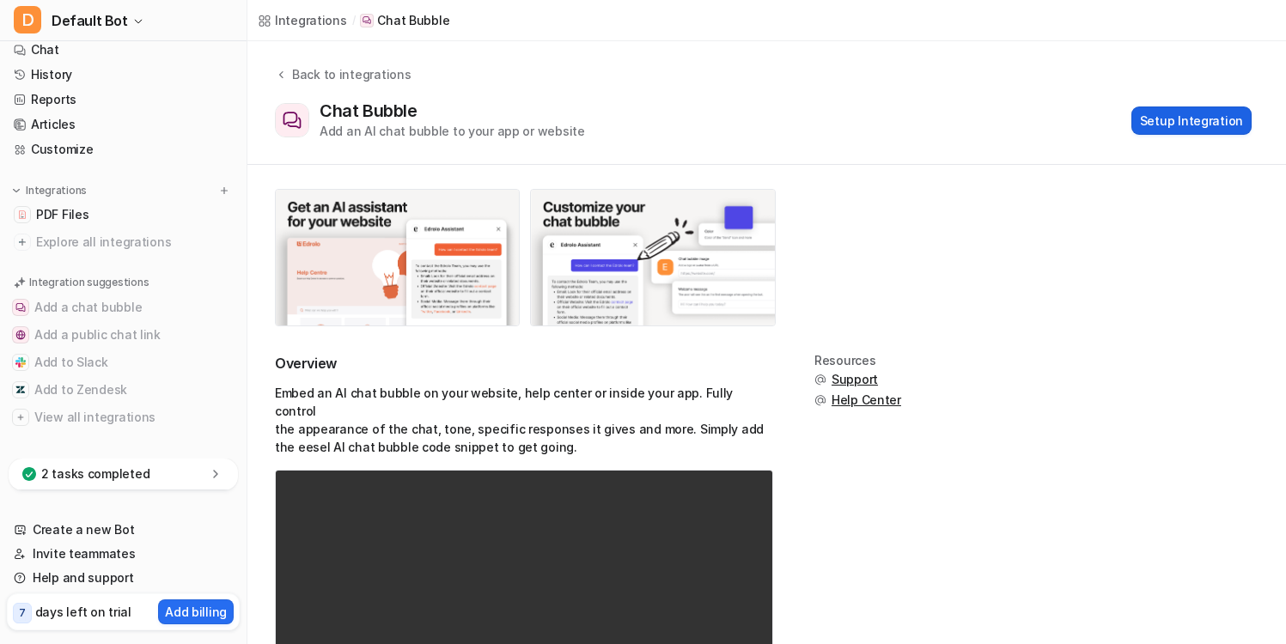
click at [1176, 120] on button "Setup Integration" at bounding box center [1191, 121] width 120 height 28
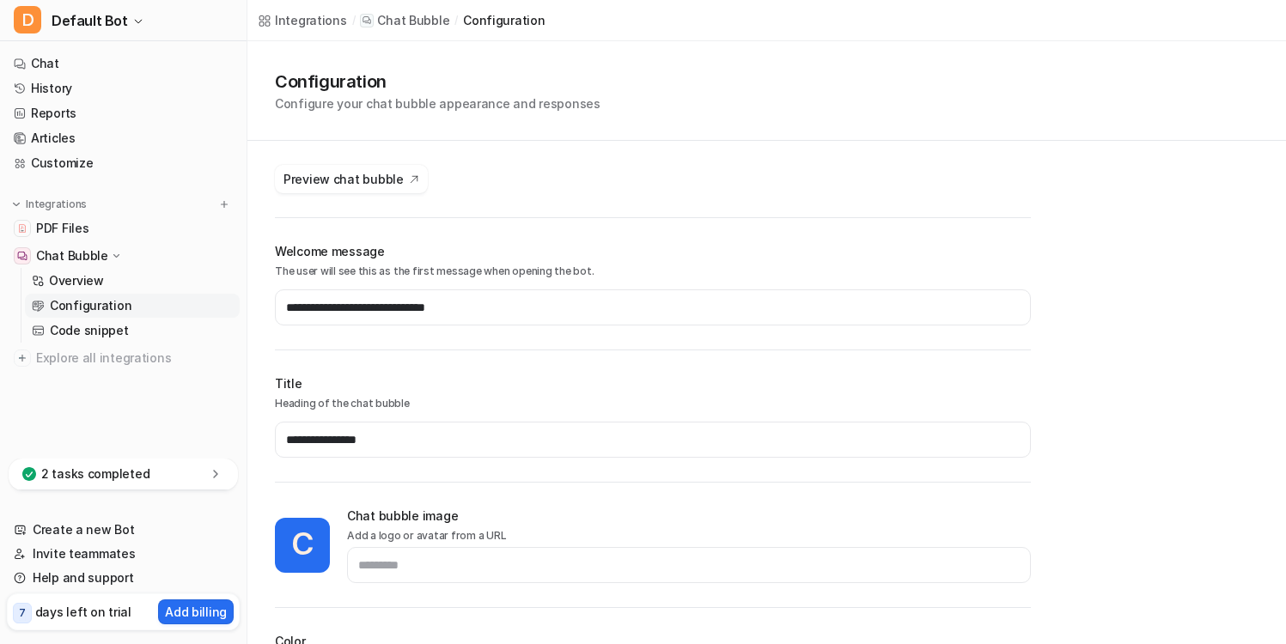
type input "*******"
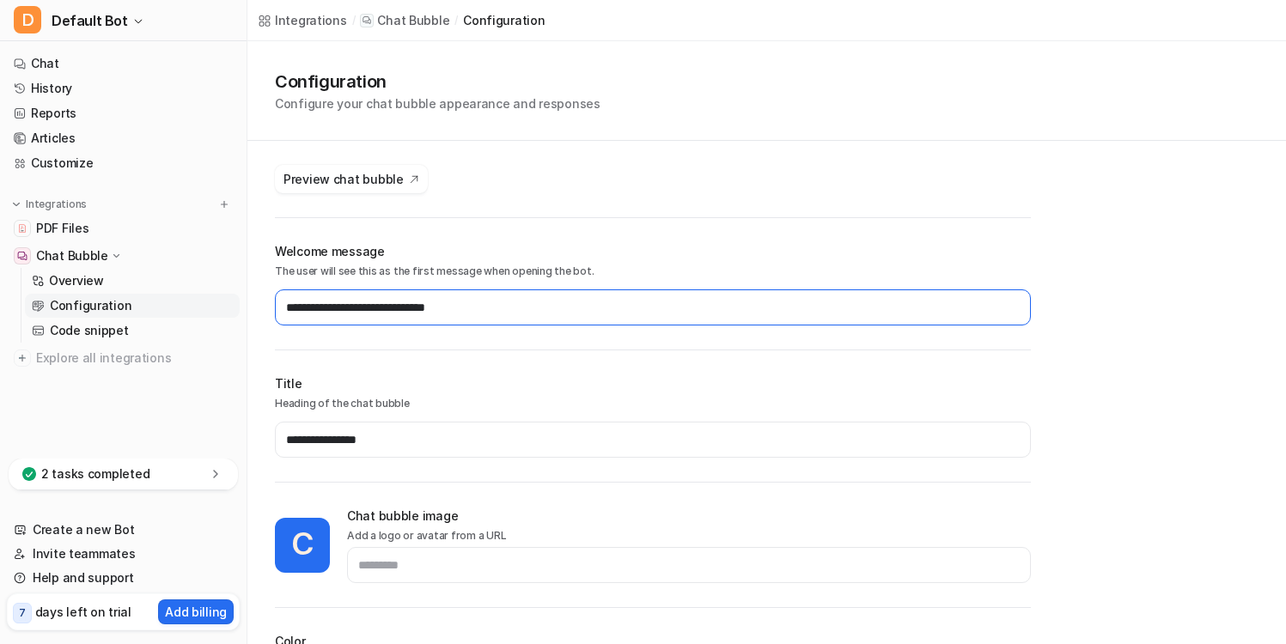
click at [451, 312] on input "**********" at bounding box center [653, 308] width 756 height 36
click at [306, 308] on input "**********" at bounding box center [653, 308] width 756 height 36
type input "**********"
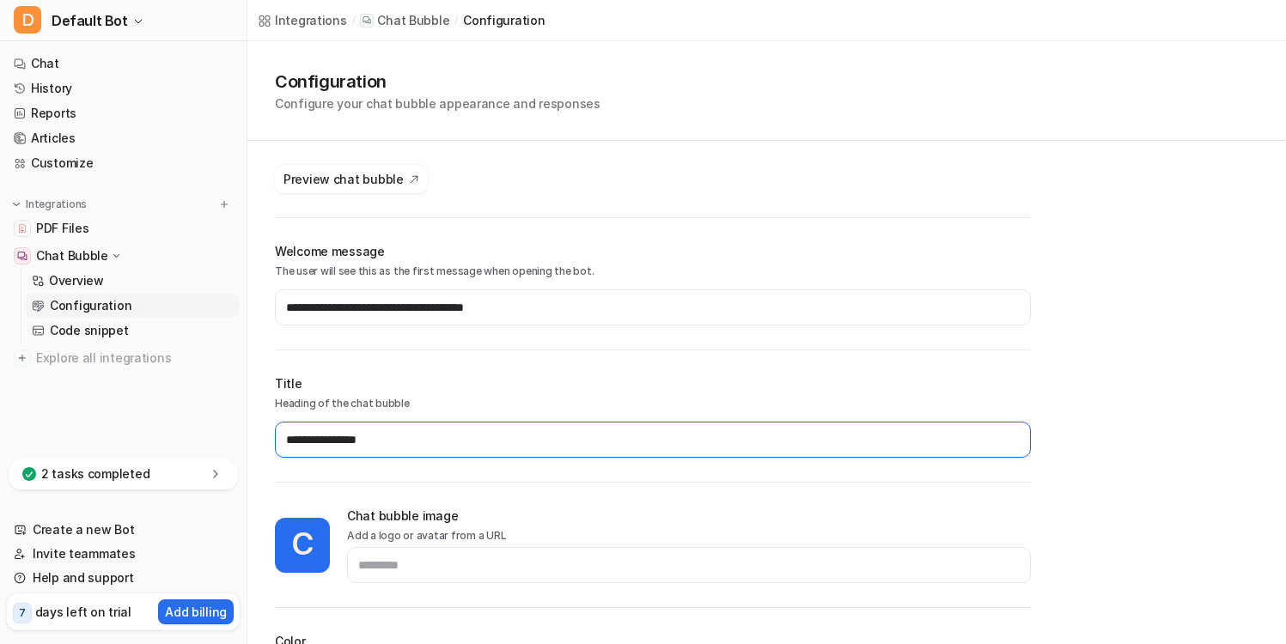
click at [340, 451] on input "**********" at bounding box center [653, 440] width 756 height 36
click at [366, 440] on input "**********" at bounding box center [653, 440] width 756 height 36
type input "*******"
click at [366, 440] on input "**********" at bounding box center [653, 440] width 756 height 36
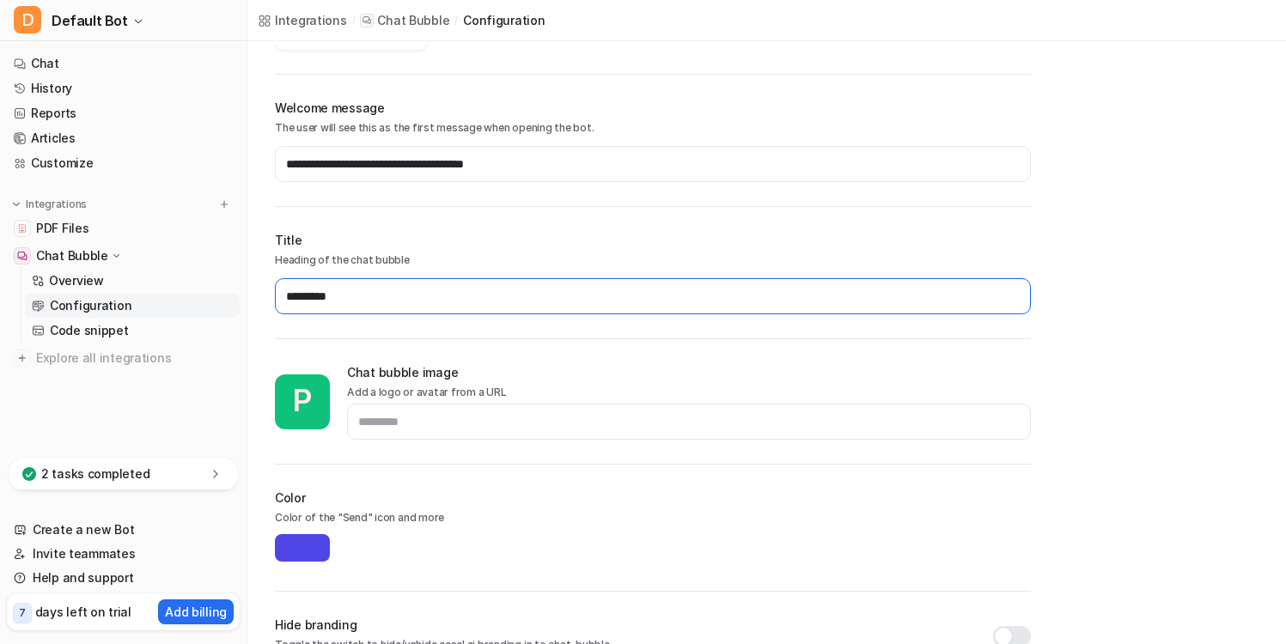
scroll to position [145, 0]
type input "*********"
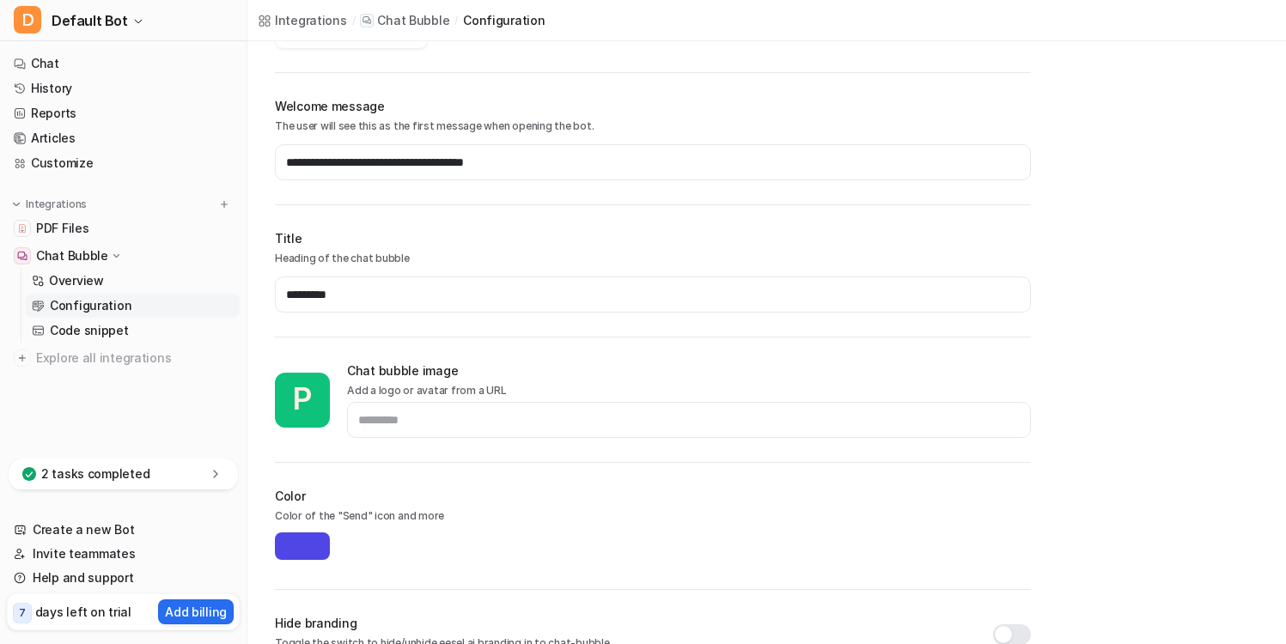
click at [294, 406] on span "P" at bounding box center [302, 400] width 55 height 55
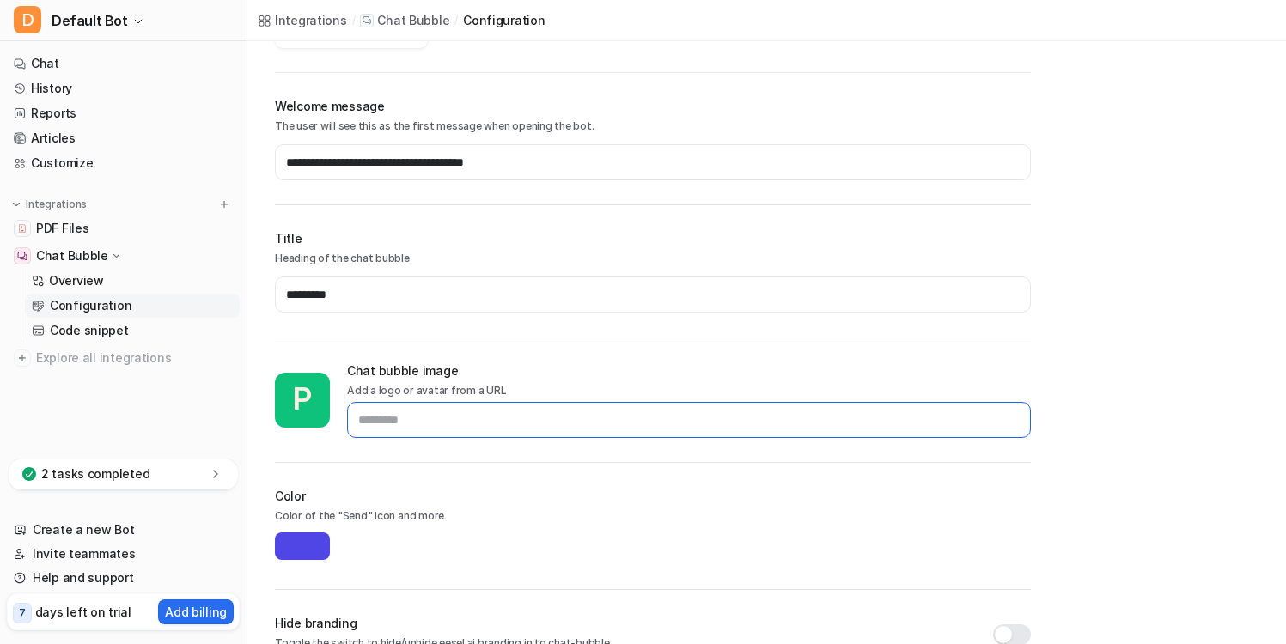
click at [381, 422] on input "text" at bounding box center [689, 420] width 684 height 36
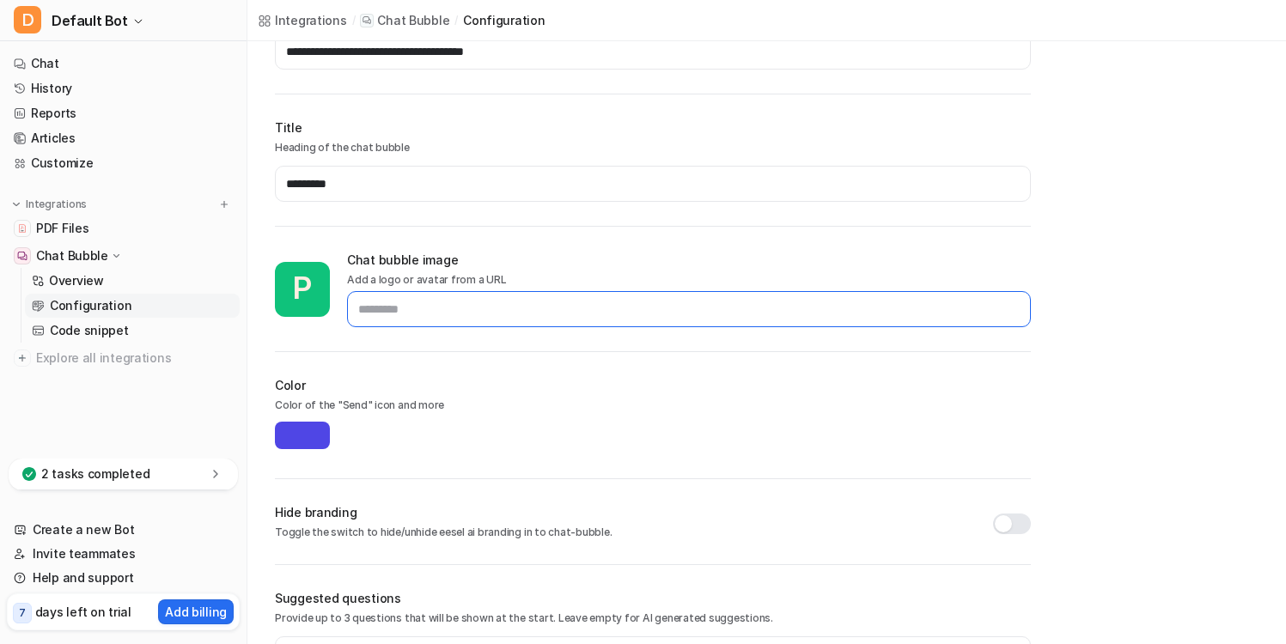
scroll to position [271, 0]
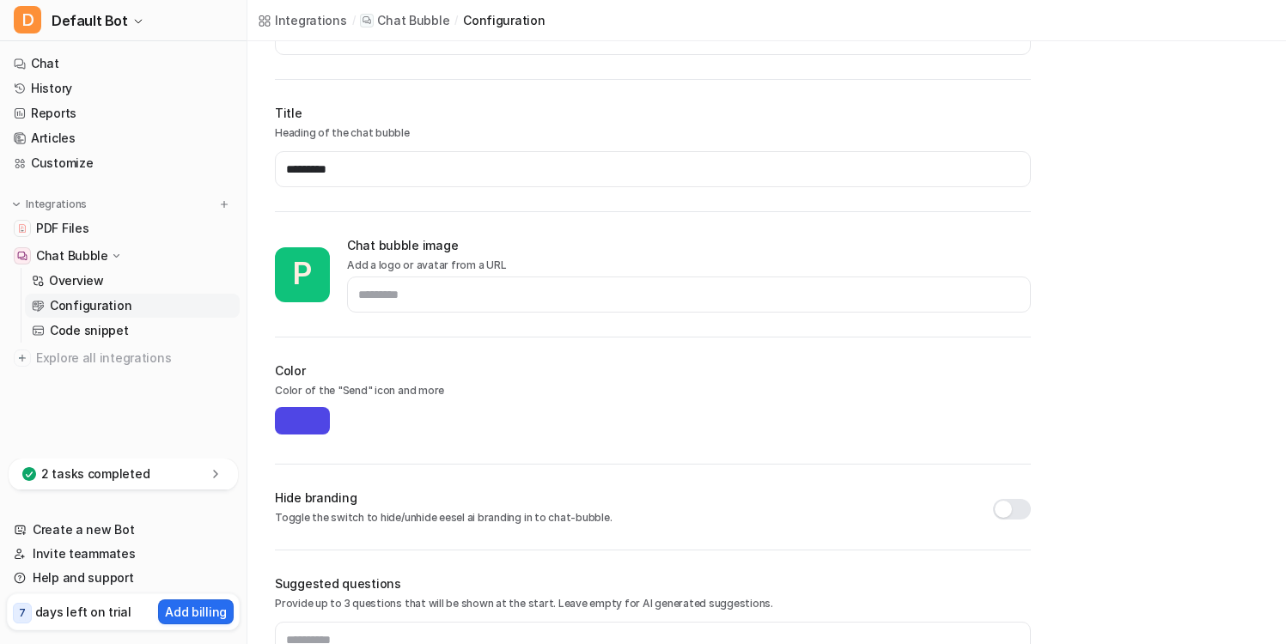
click at [308, 414] on input "*******" at bounding box center [302, 420] width 55 height 27
type input "*******"
click at [546, 445] on div "Color Color of the "Send" icon and more *******" at bounding box center [653, 413] width 756 height 103
click at [1022, 514] on button "button" at bounding box center [1012, 509] width 38 height 21
click at [1022, 512] on button "button" at bounding box center [1012, 509] width 38 height 21
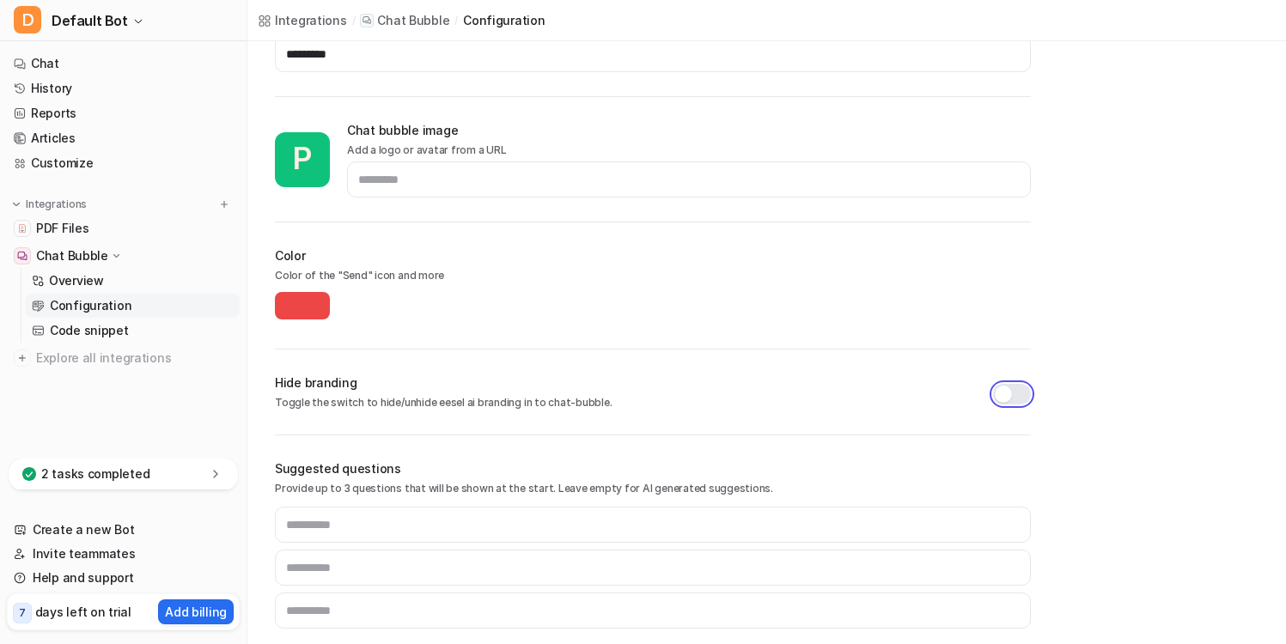
scroll to position [401, 0]
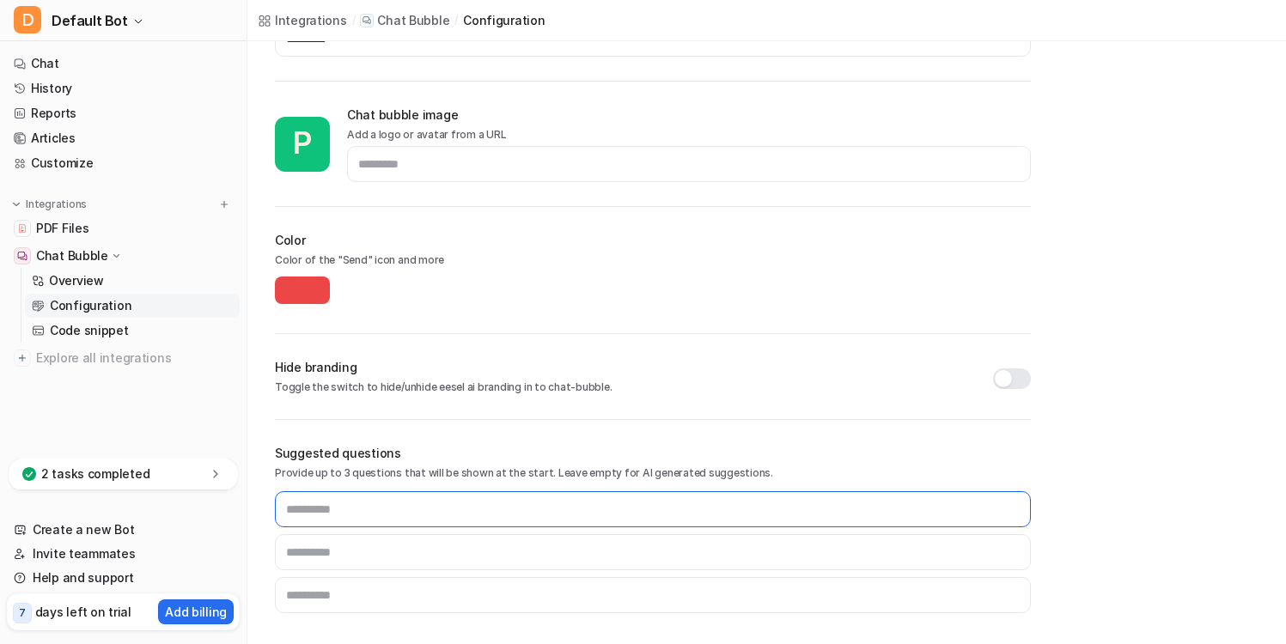
click at [488, 510] on input "text" at bounding box center [653, 509] width 756 height 36
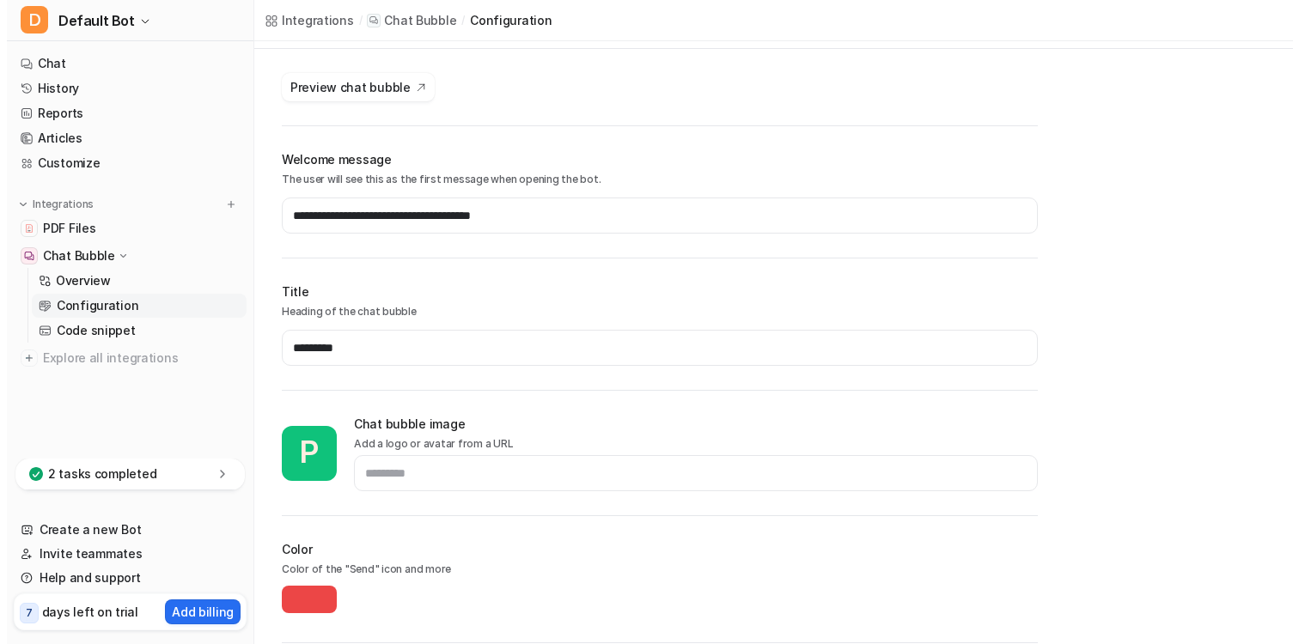
scroll to position [0, 0]
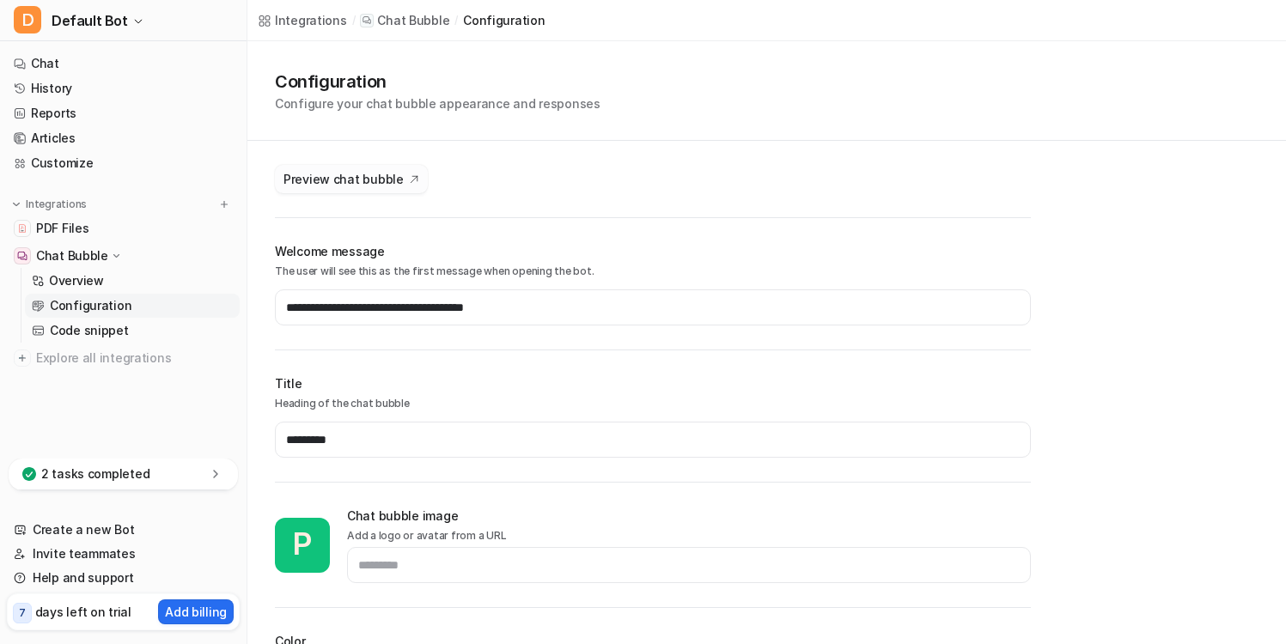
click at [393, 187] on span "Preview chat bubble" at bounding box center [343, 179] width 120 height 18
click at [308, 15] on div "Integrations" at bounding box center [311, 20] width 72 height 18
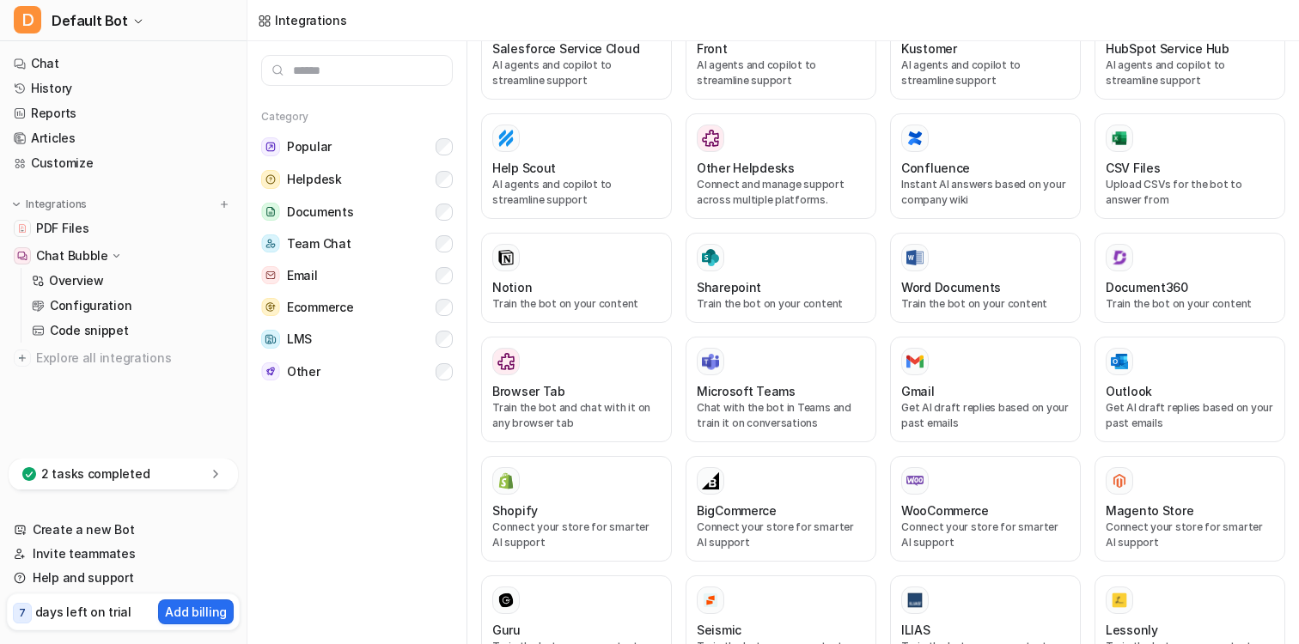
scroll to position [519, 0]
click at [94, 253] on p "Chat Bubble" at bounding box center [72, 255] width 72 height 17
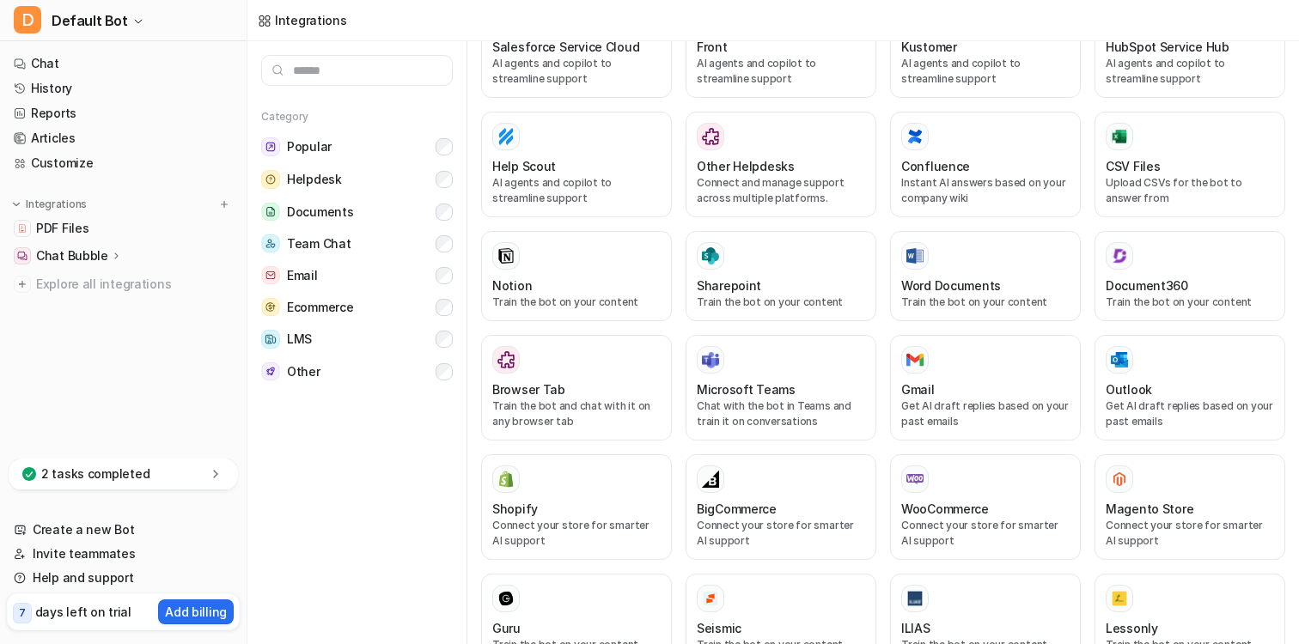
click at [98, 253] on p "Chat Bubble" at bounding box center [72, 255] width 72 height 17
click at [107, 335] on p "Code snippet" at bounding box center [89, 330] width 79 height 17
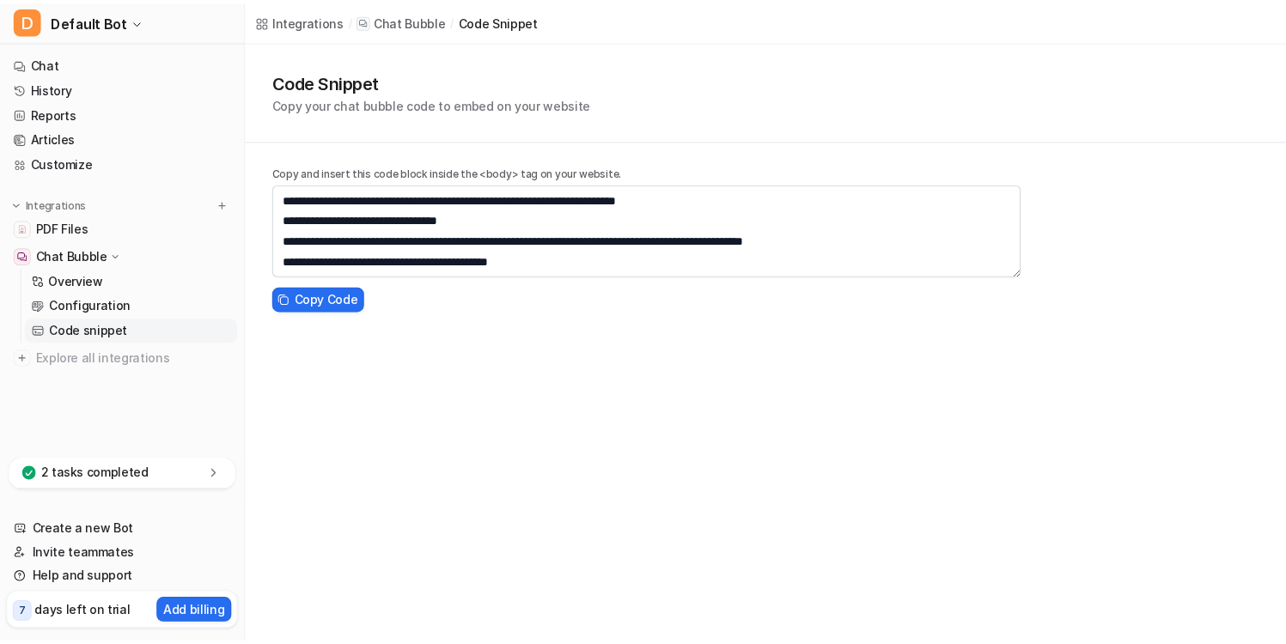
scroll to position [144, 0]
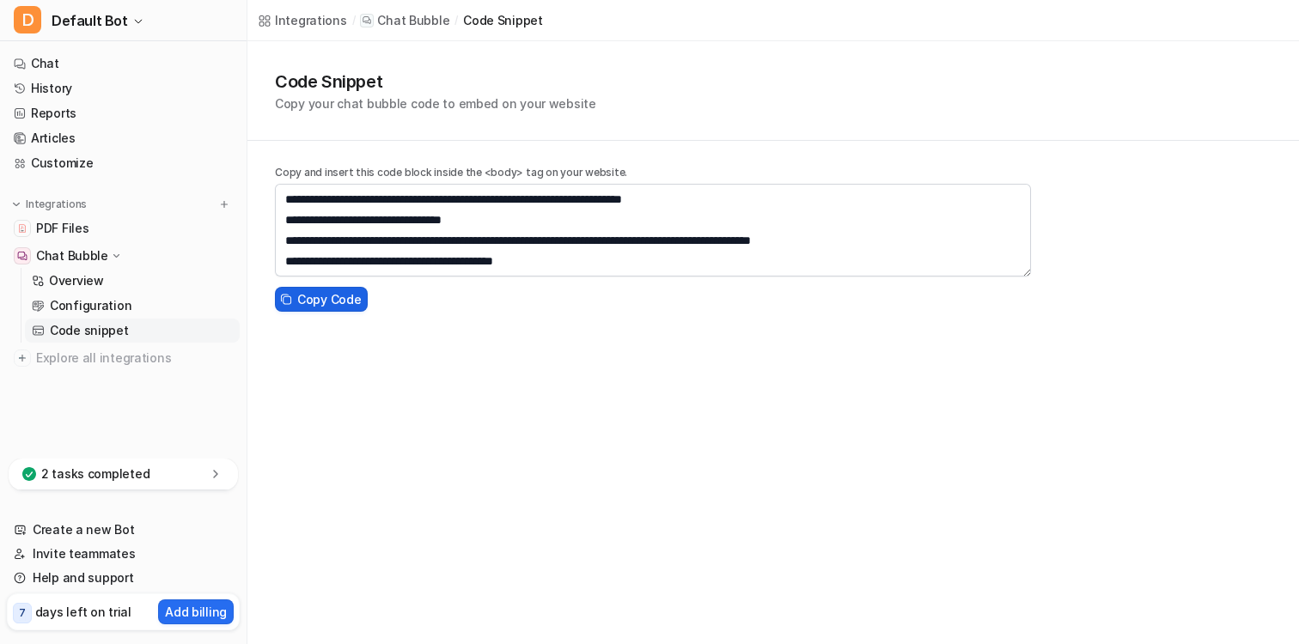
click at [332, 295] on span "Copy Code" at bounding box center [329, 299] width 64 height 18
click at [89, 286] on p "Overview" at bounding box center [76, 280] width 55 height 17
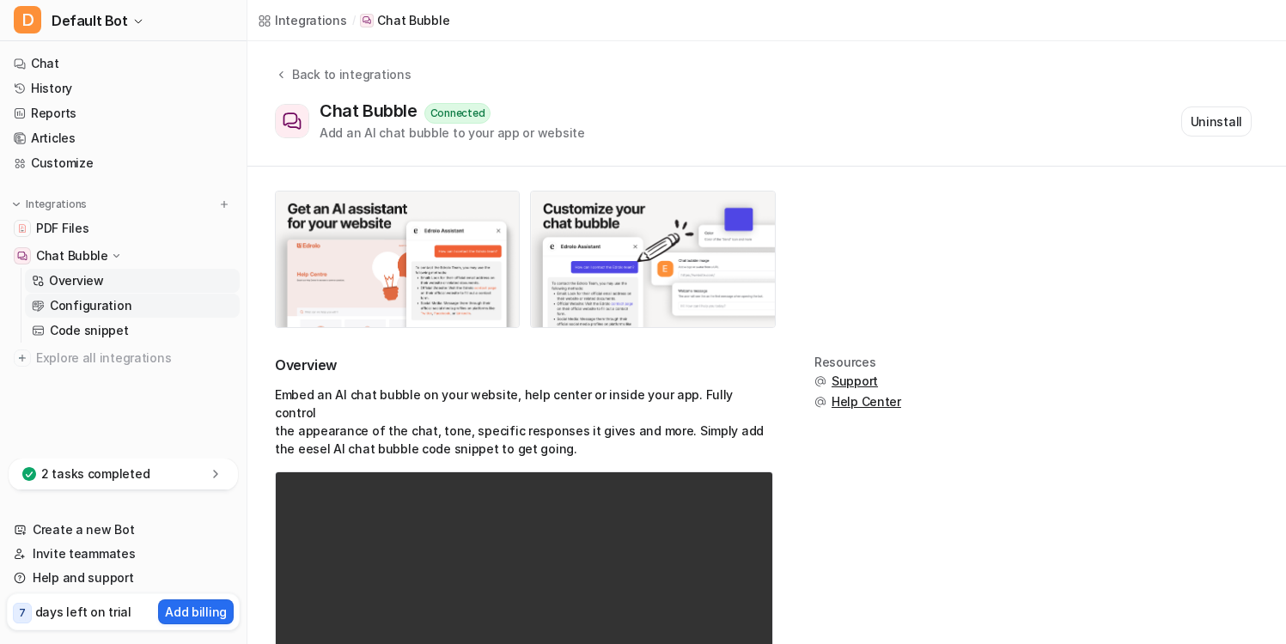
click at [87, 311] on p "Configuration" at bounding box center [91, 305] width 82 height 17
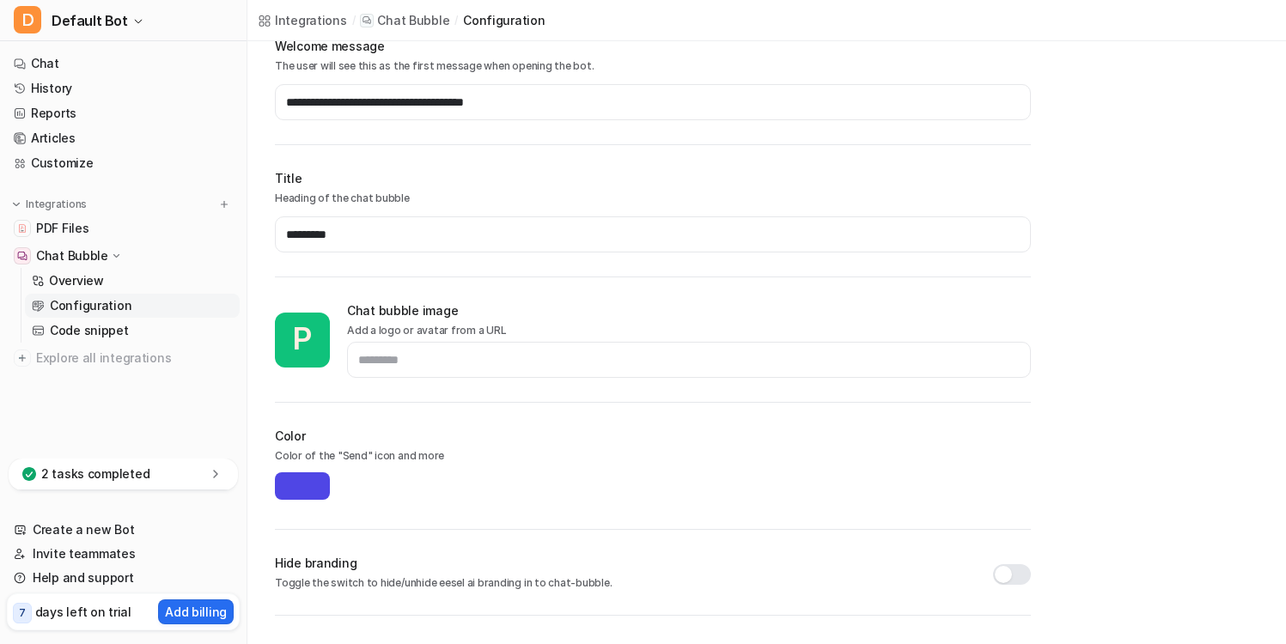
scroll to position [401, 0]
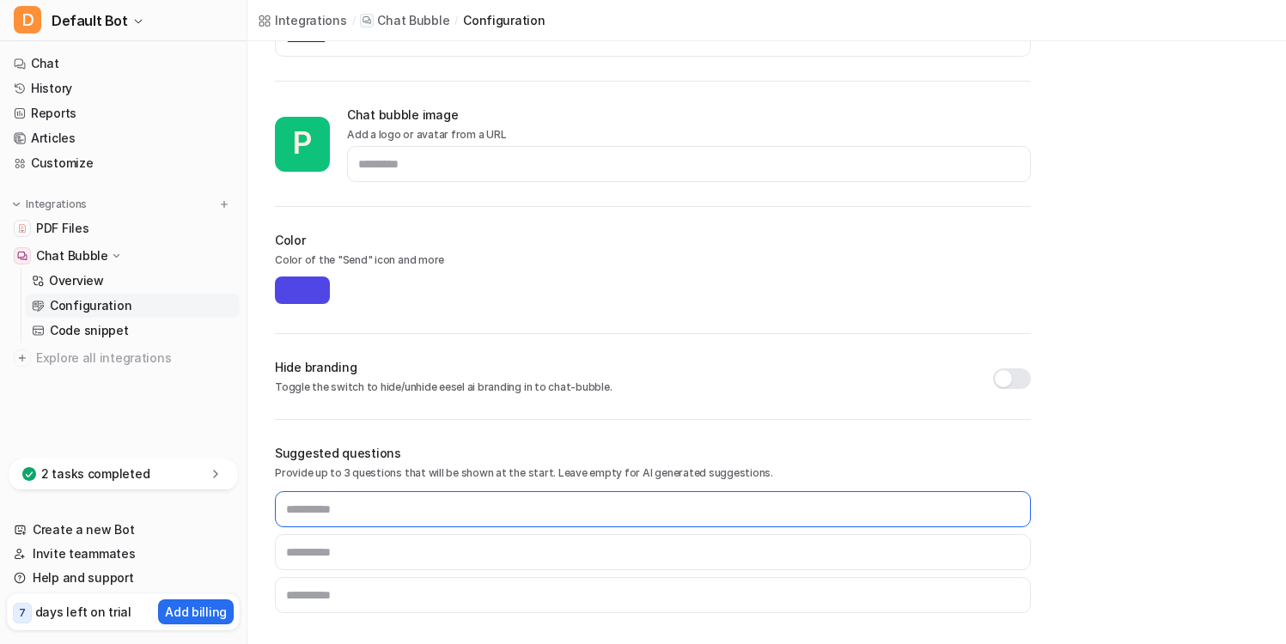
click at [351, 524] on input "text" at bounding box center [653, 509] width 756 height 36
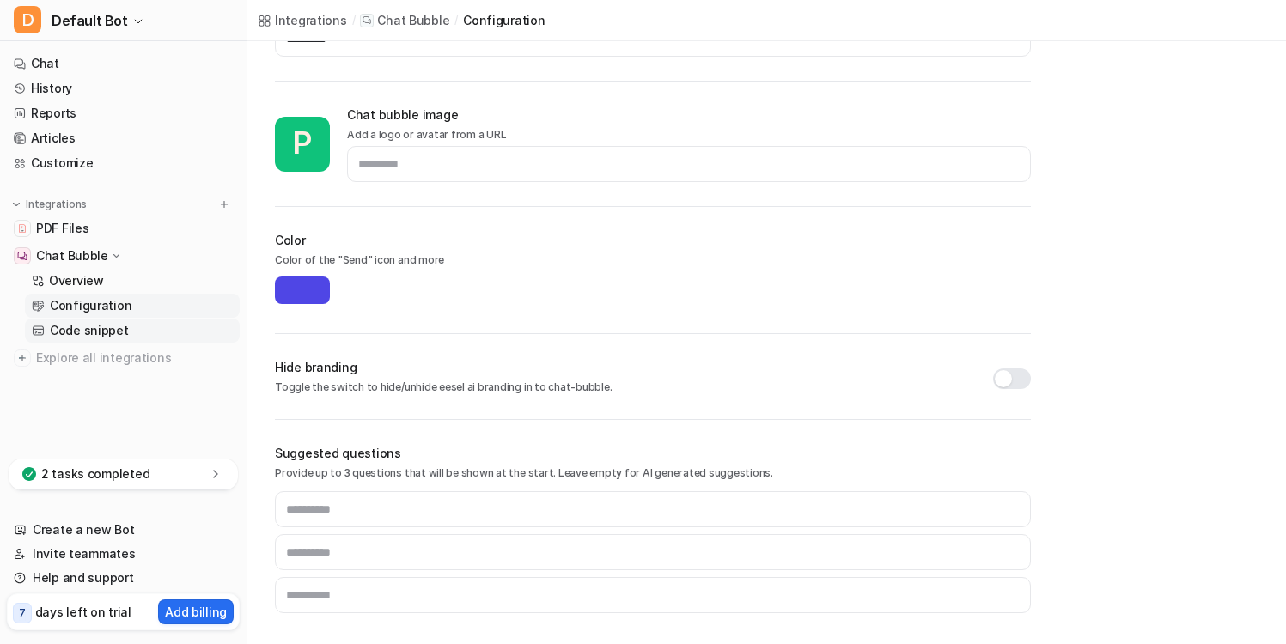
click at [143, 326] on link "Code snippet" at bounding box center [132, 331] width 215 height 24
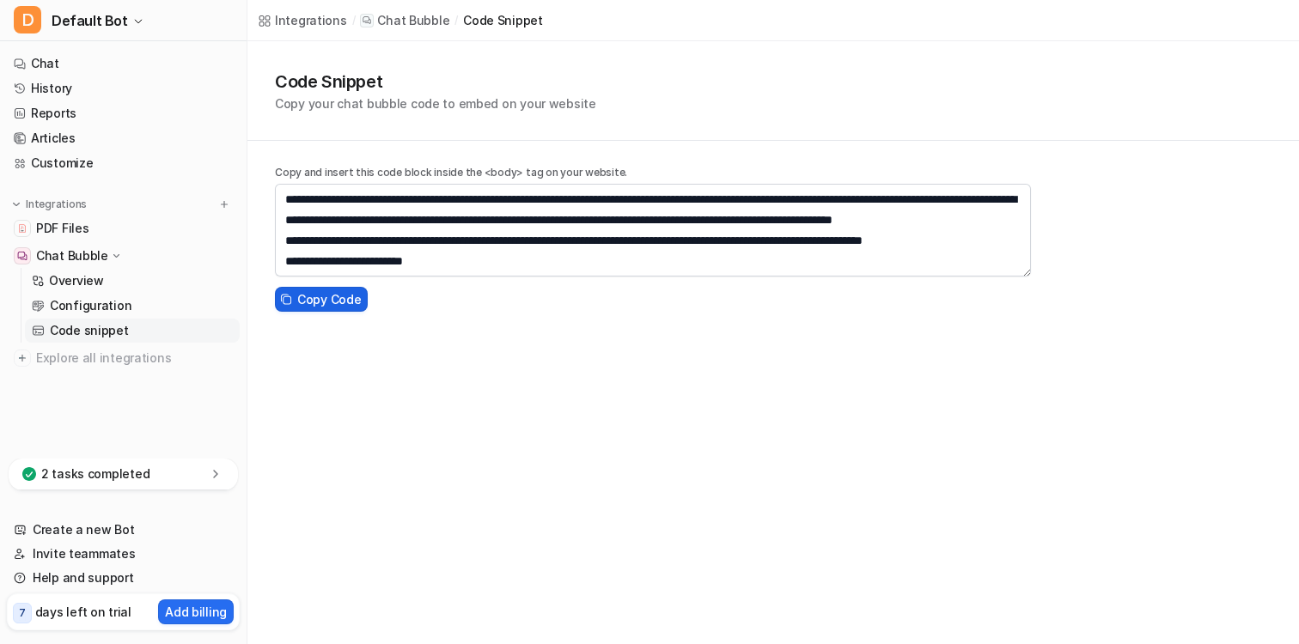
click at [338, 292] on span "Copy Code" at bounding box center [329, 299] width 64 height 18
click at [88, 231] on link "PDF Files" at bounding box center [123, 228] width 233 height 24
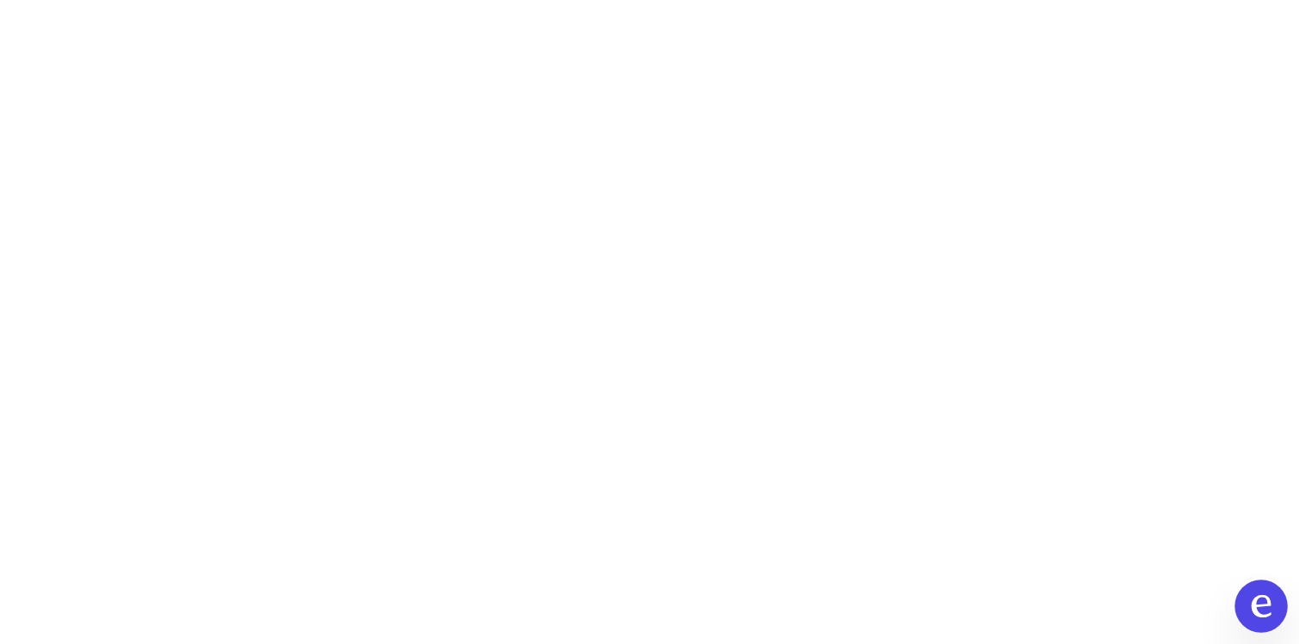
click at [1271, 607] on icon at bounding box center [1261, 606] width 22 height 22
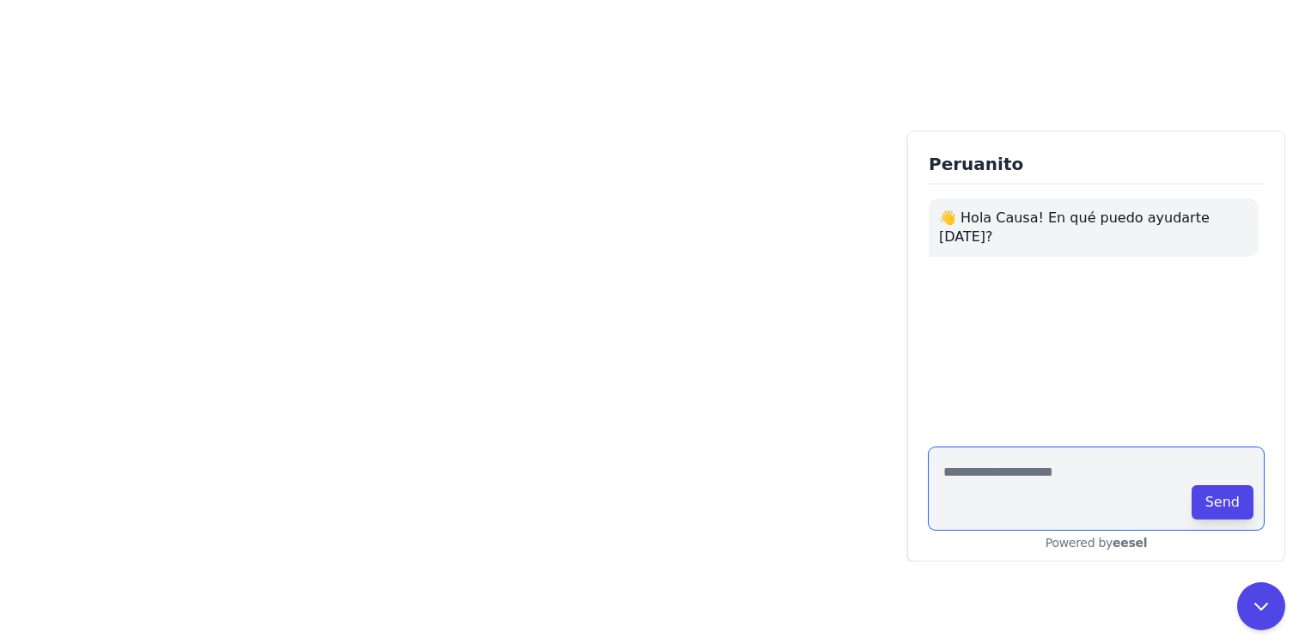
click at [1075, 485] on textarea at bounding box center [1096, 489] width 335 height 82
click at [1229, 513] on button "Send" at bounding box center [1223, 502] width 62 height 34
